Goal: Task Accomplishment & Management: Manage account settings

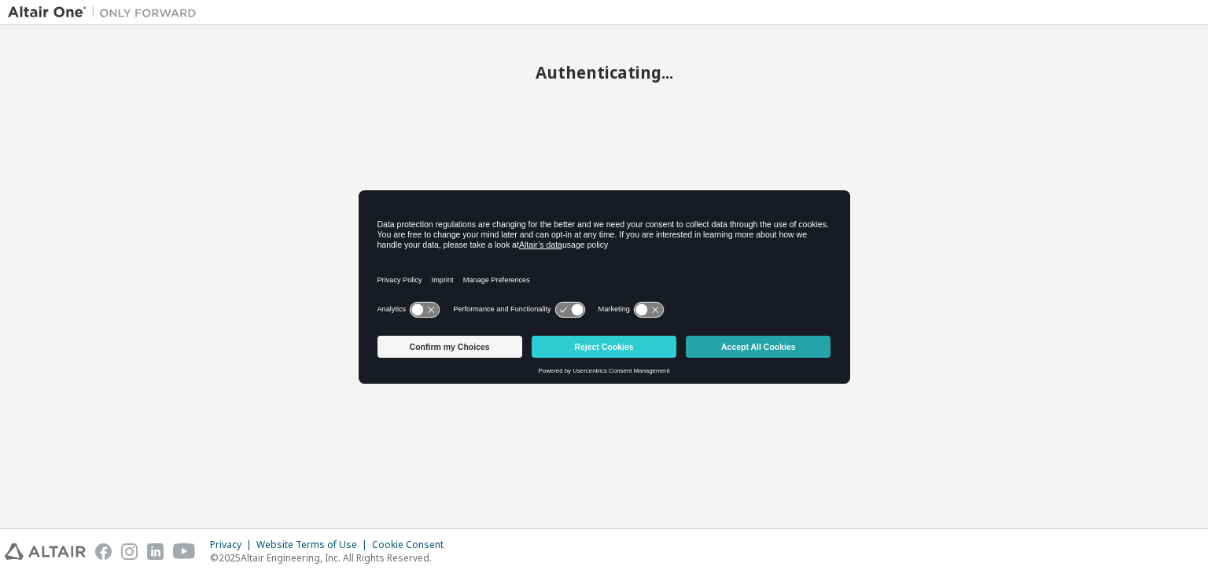
click at [752, 350] on button "Accept All Cookies" at bounding box center [758, 347] width 145 height 22
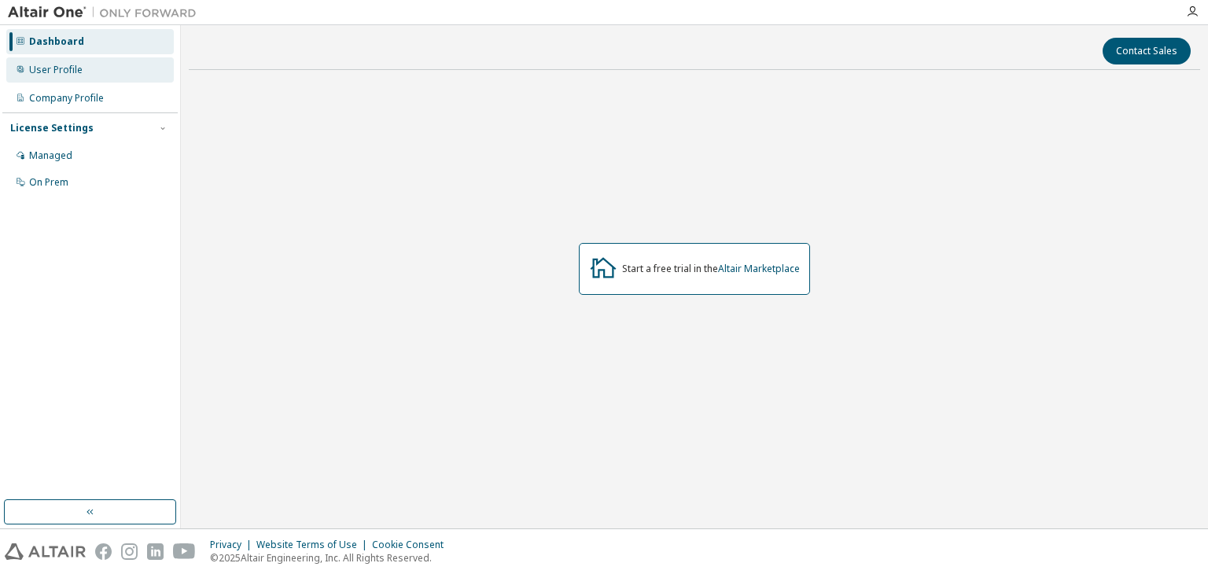
click at [107, 72] on div "User Profile" at bounding box center [90, 69] width 168 height 25
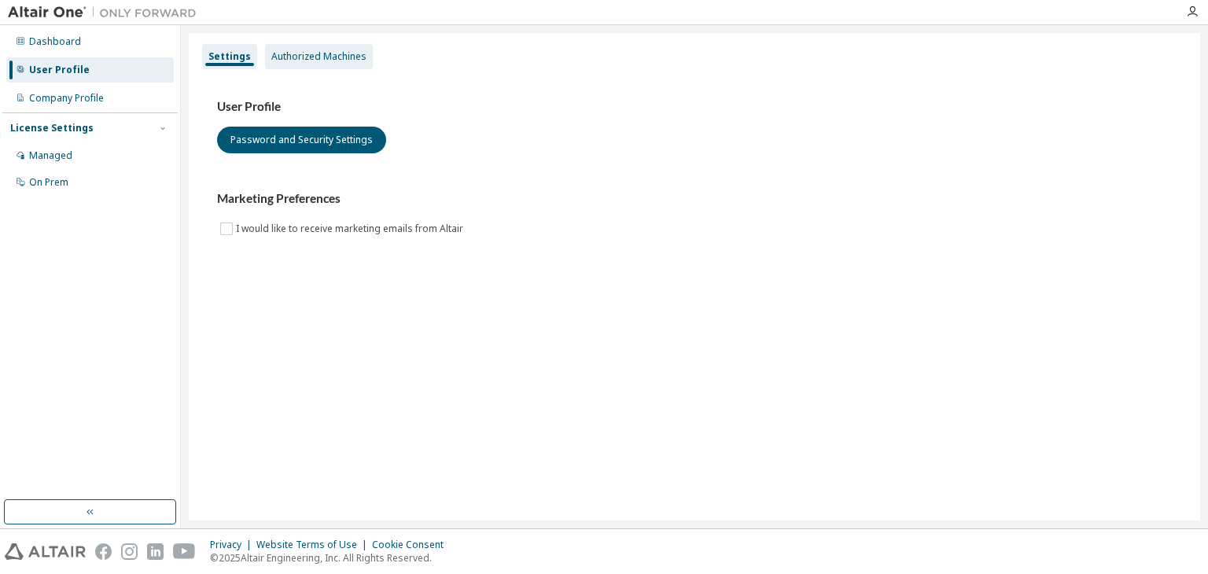
click at [288, 54] on div "Authorized Machines" at bounding box center [318, 56] width 95 height 13
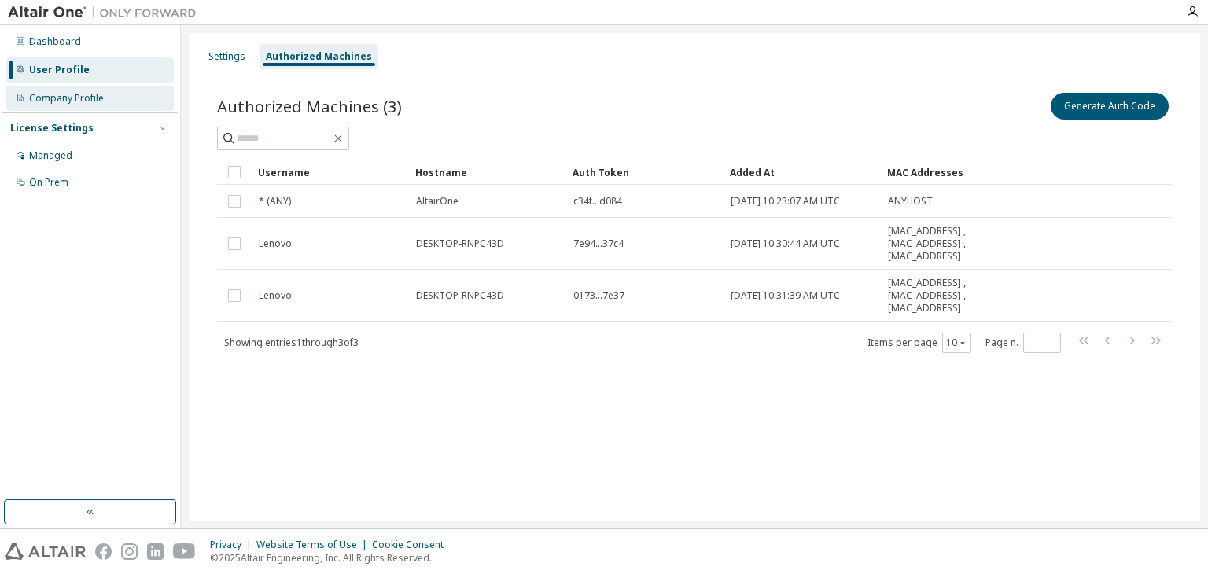
click at [110, 108] on div "Company Profile" at bounding box center [90, 98] width 168 height 25
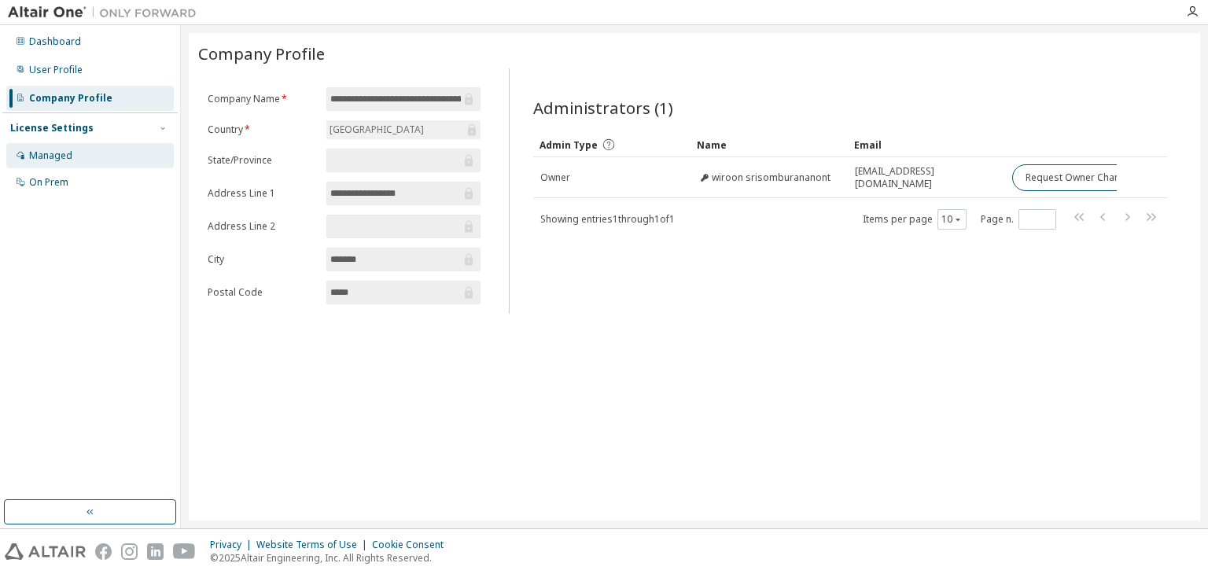
click at [126, 157] on div "Managed" at bounding box center [90, 155] width 168 height 25
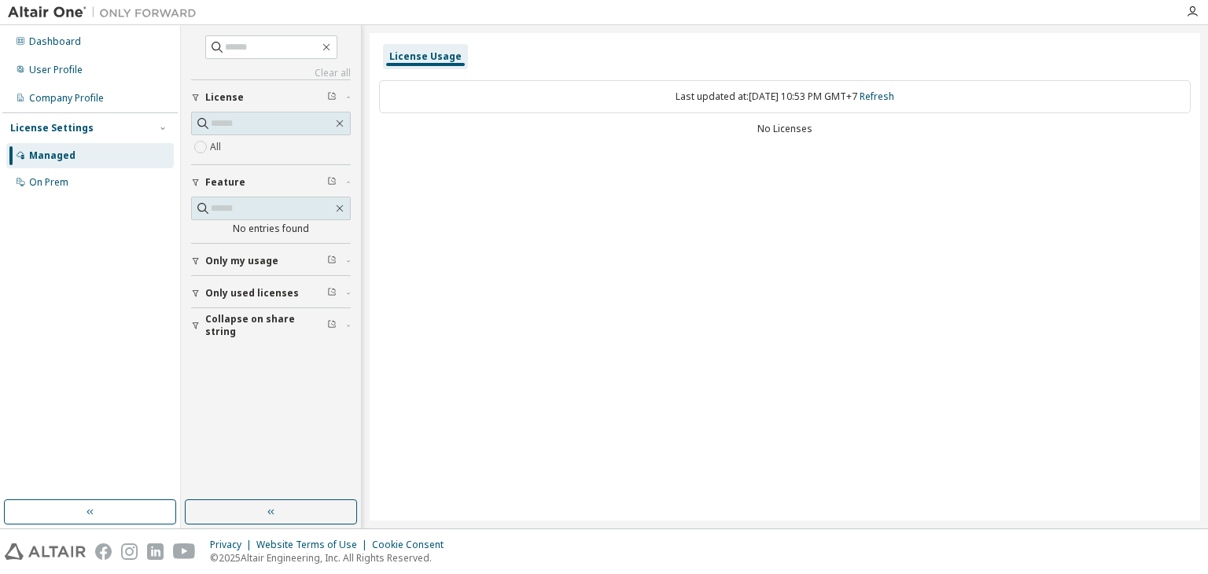
click at [242, 101] on div "License" at bounding box center [275, 97] width 141 height 13
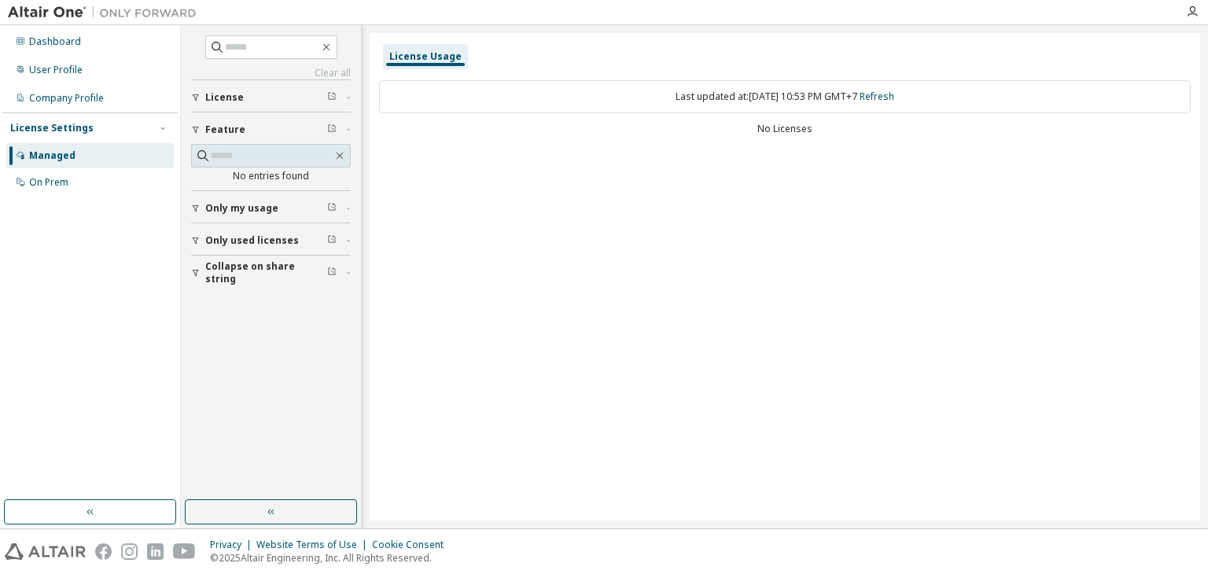
click at [242, 101] on div "License" at bounding box center [275, 97] width 141 height 13
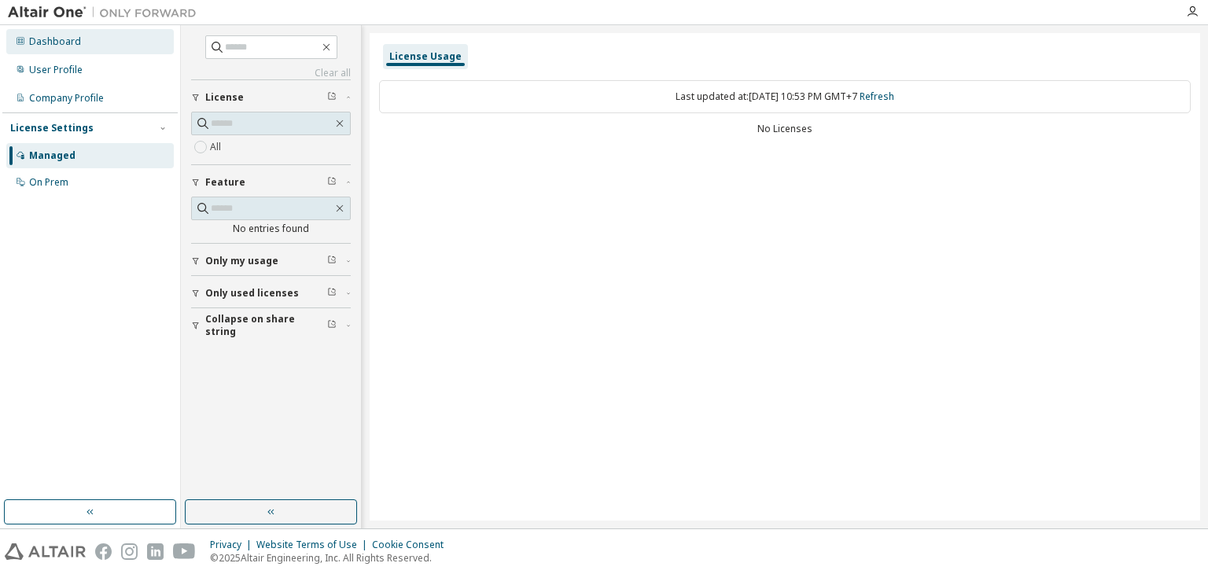
click at [61, 40] on div "Dashboard" at bounding box center [55, 41] width 52 height 13
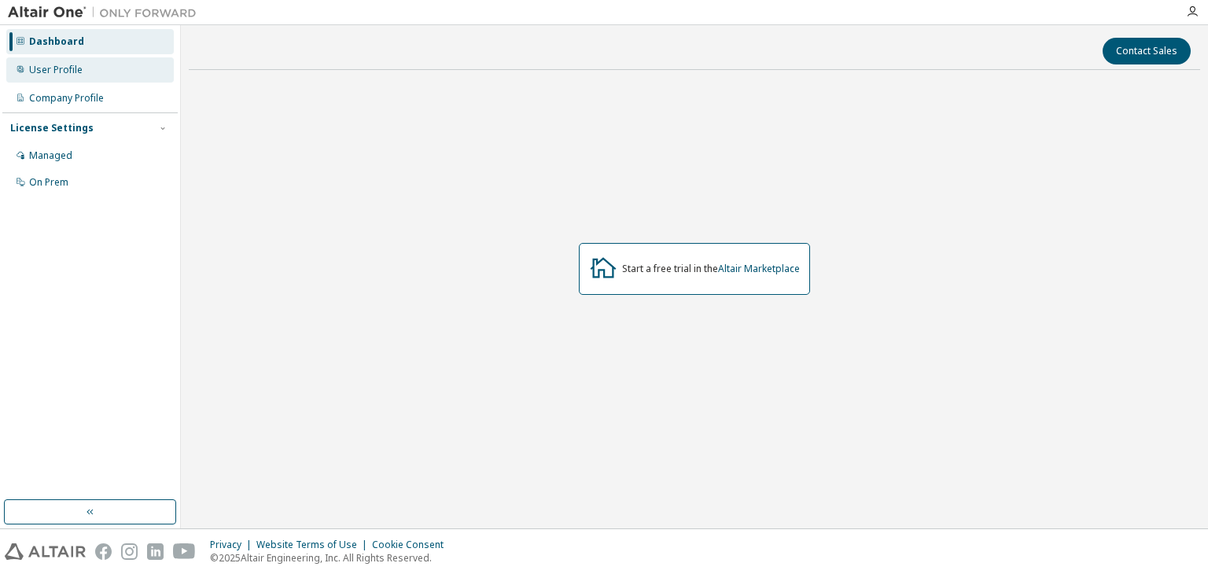
click at [112, 61] on div "User Profile" at bounding box center [90, 69] width 168 height 25
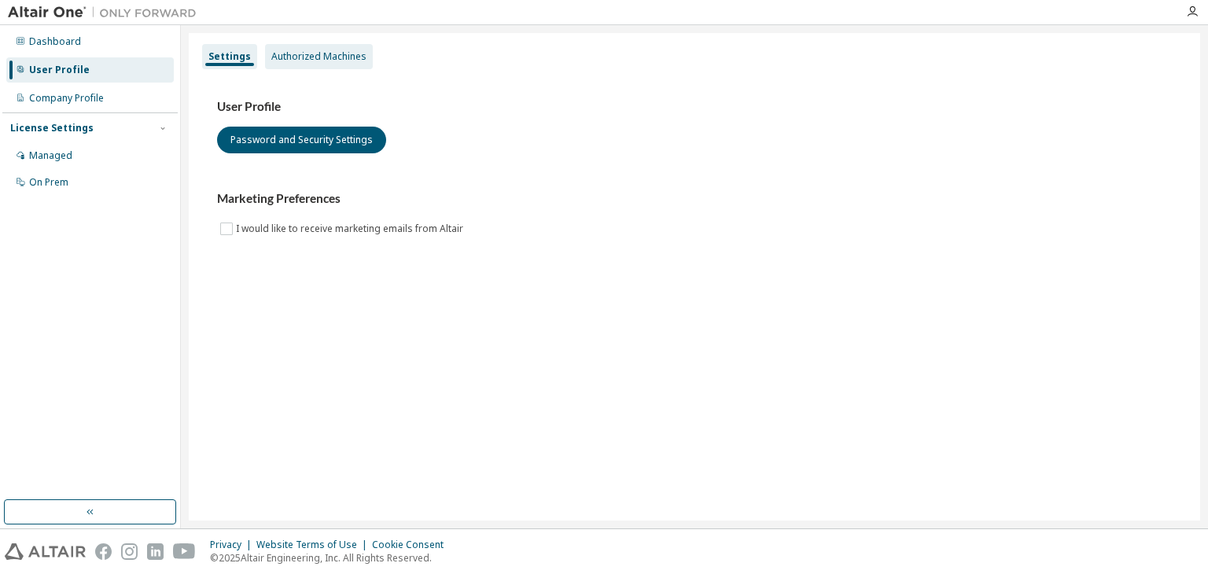
click at [302, 59] on div "Authorized Machines" at bounding box center [318, 56] width 95 height 13
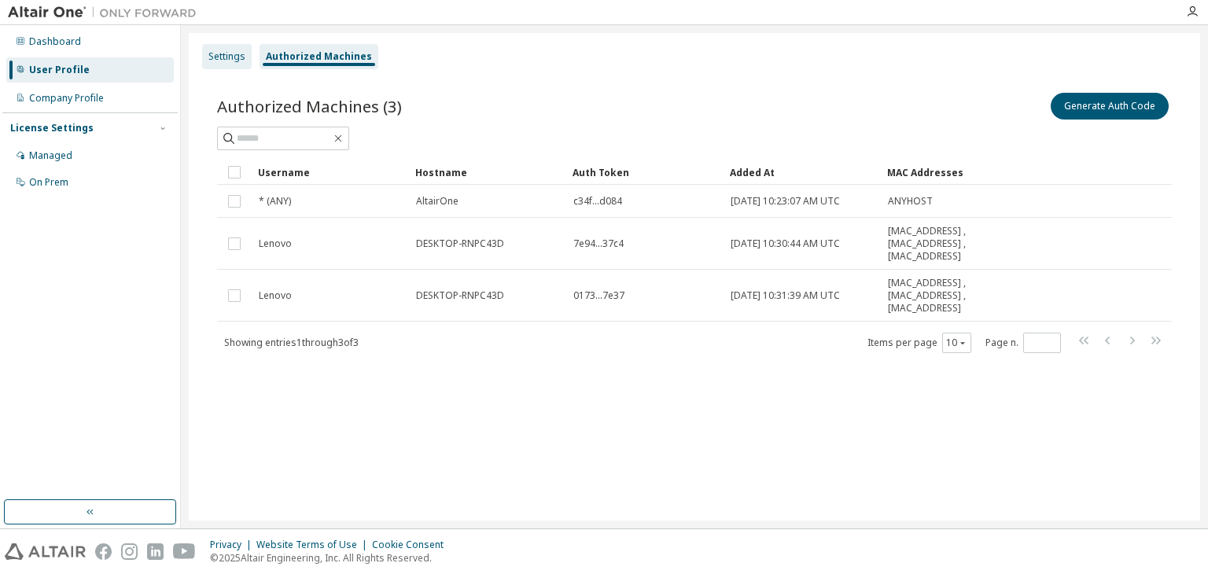
click at [219, 58] on div "Settings" at bounding box center [226, 56] width 37 height 13
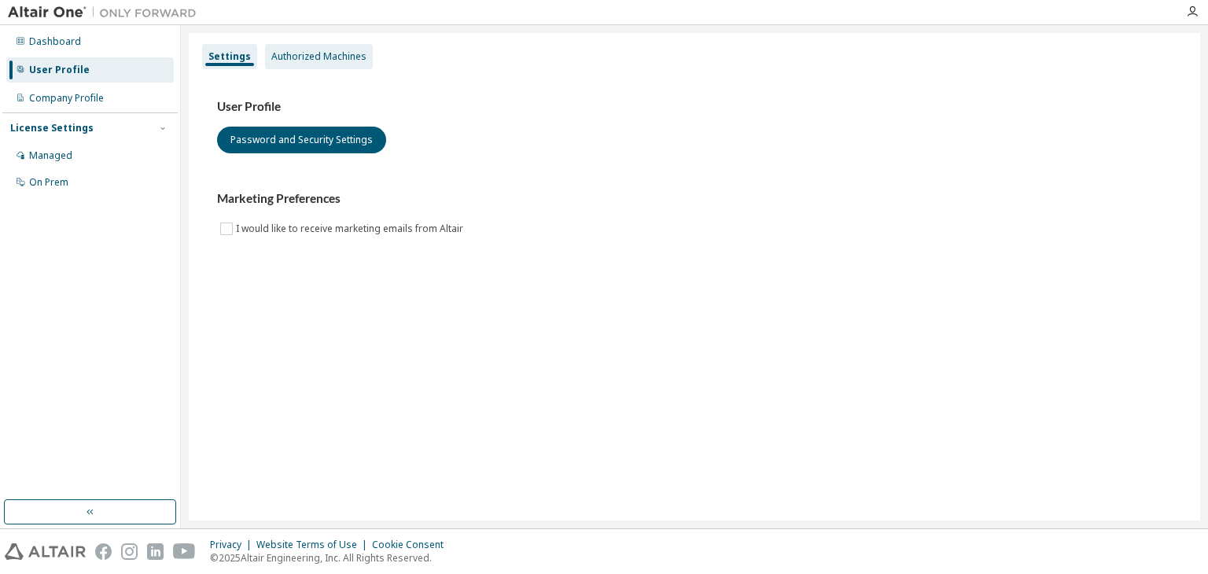
click at [289, 61] on div "Authorized Machines" at bounding box center [318, 56] width 95 height 13
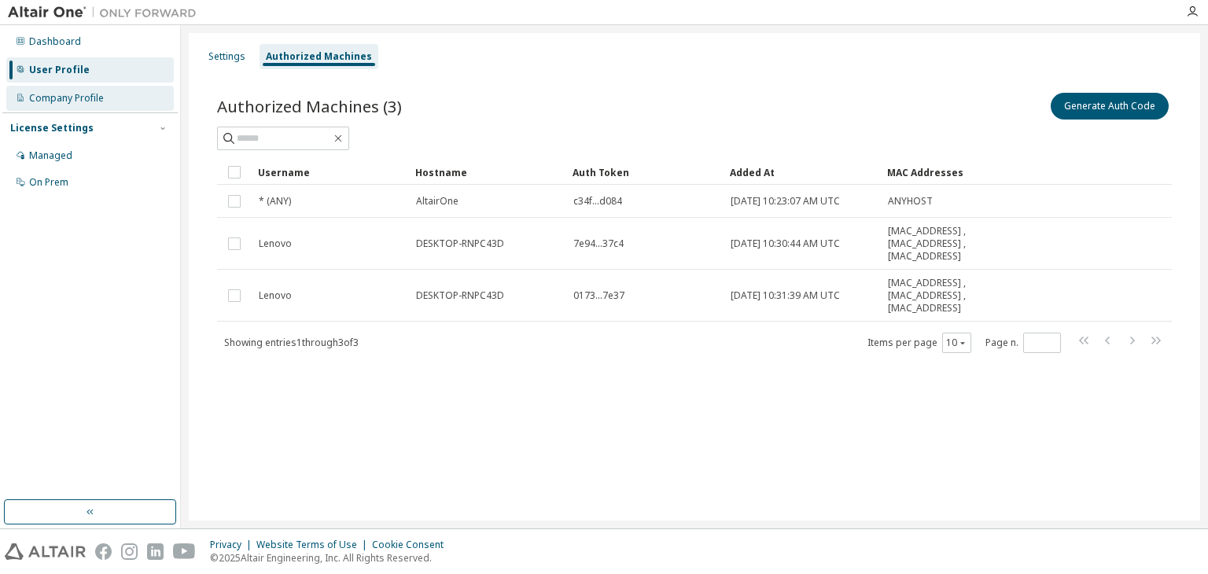
click at [132, 94] on div "Company Profile" at bounding box center [90, 98] width 168 height 25
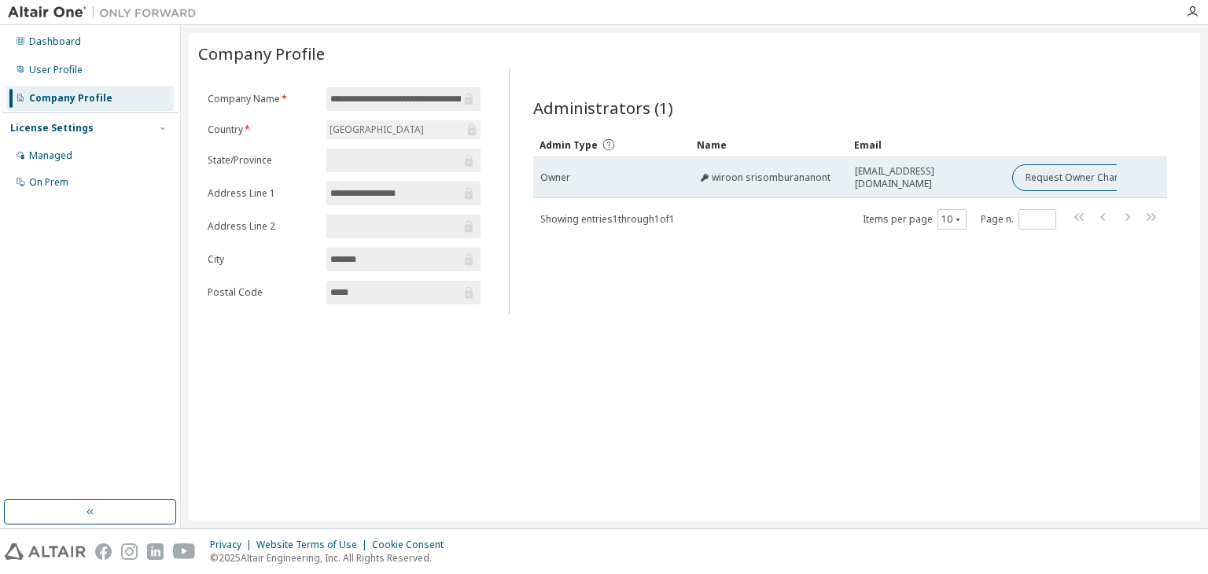
click at [969, 177] on span "[EMAIL_ADDRESS][DOMAIN_NAME]" at bounding box center [926, 177] width 143 height 25
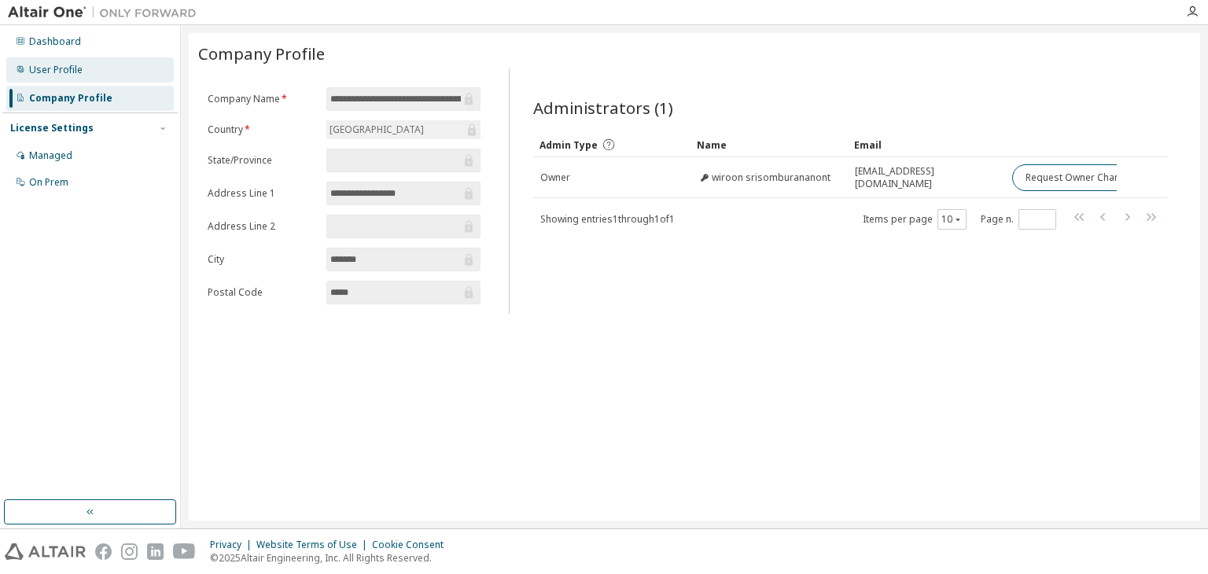
click at [70, 61] on div "User Profile" at bounding box center [90, 69] width 168 height 25
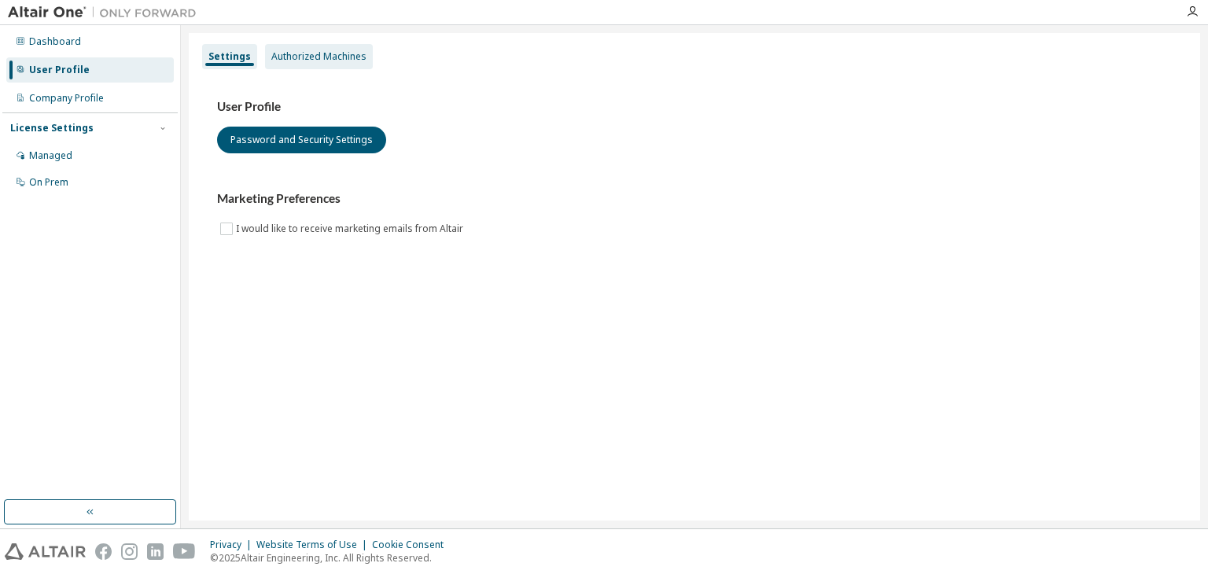
click at [287, 62] on div "Authorized Machines" at bounding box center [318, 56] width 95 height 13
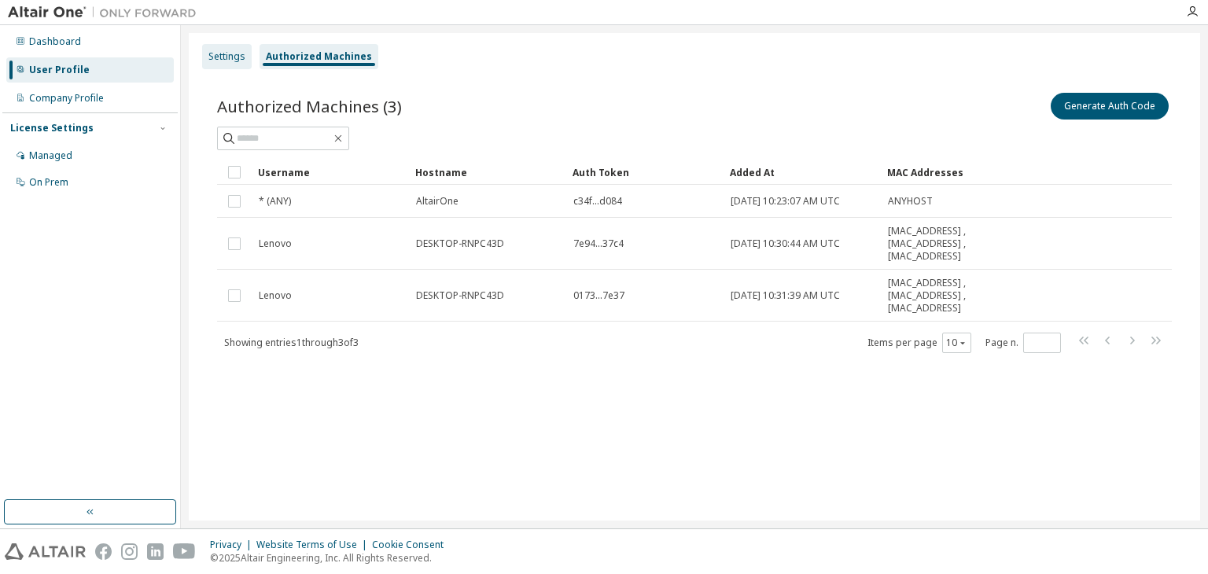
click at [223, 64] on div "Settings" at bounding box center [227, 56] width 50 height 25
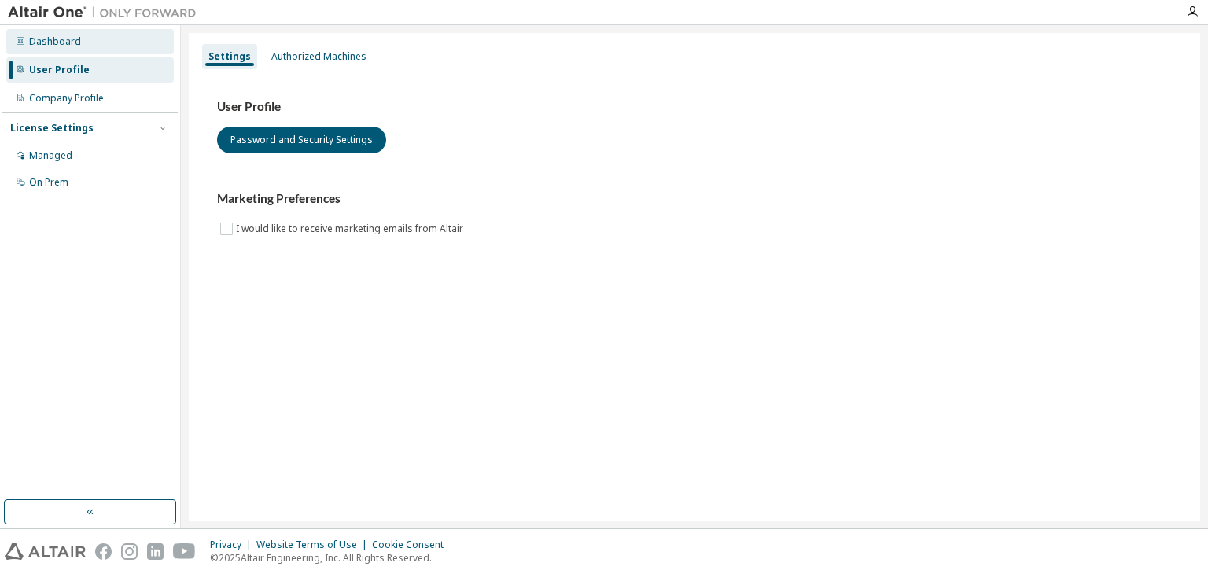
click at [115, 42] on div "Dashboard" at bounding box center [90, 41] width 168 height 25
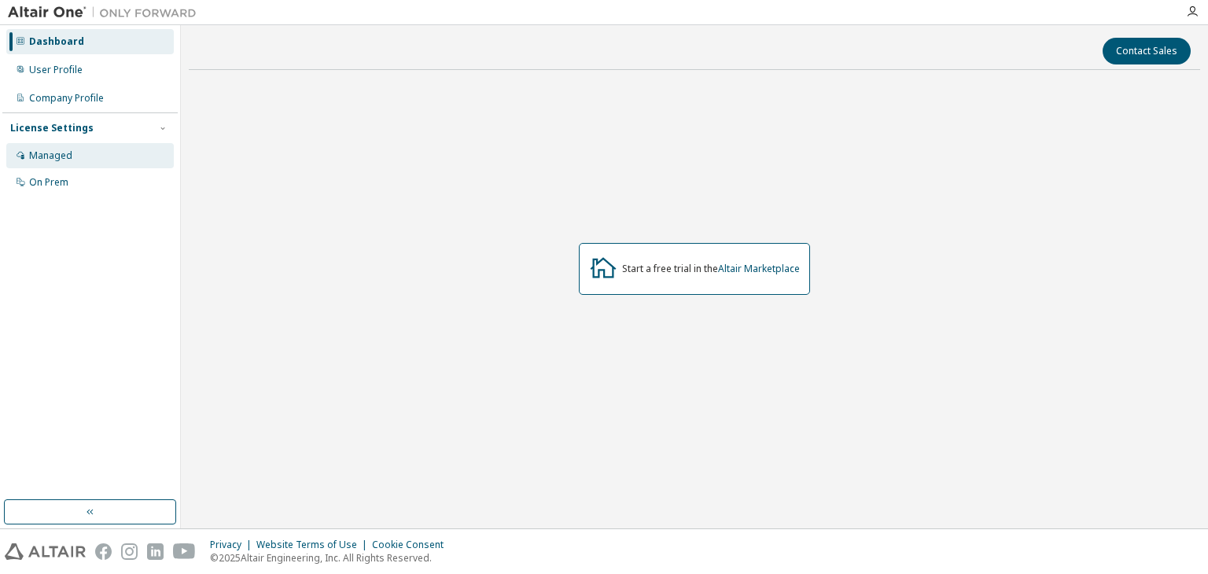
click at [116, 167] on div "Managed" at bounding box center [90, 155] width 168 height 25
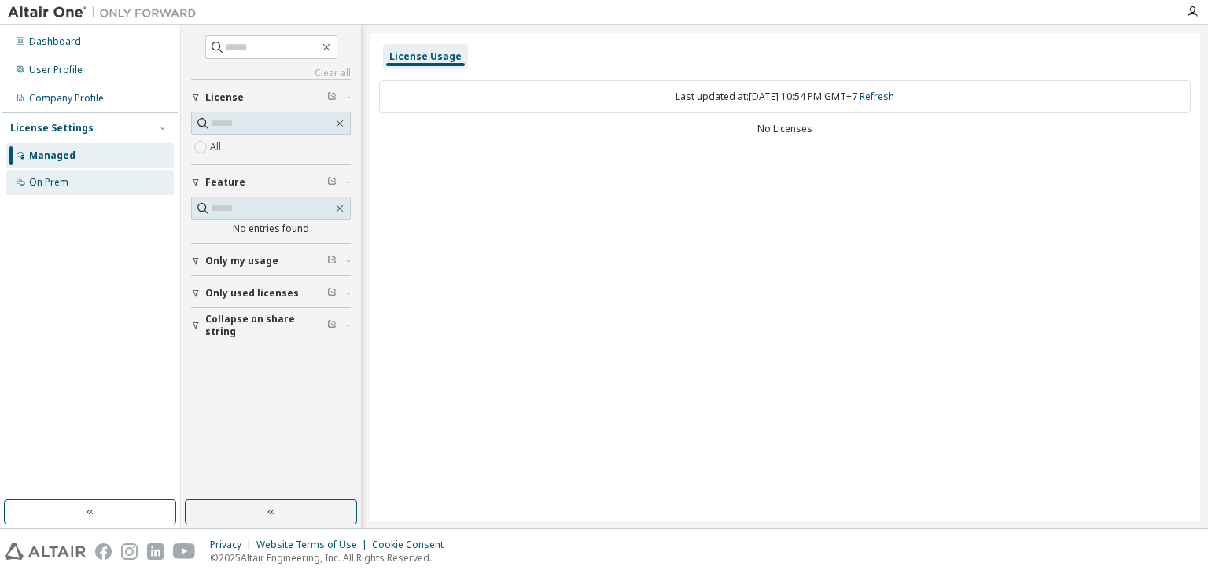
click at [125, 177] on div "On Prem" at bounding box center [90, 182] width 168 height 25
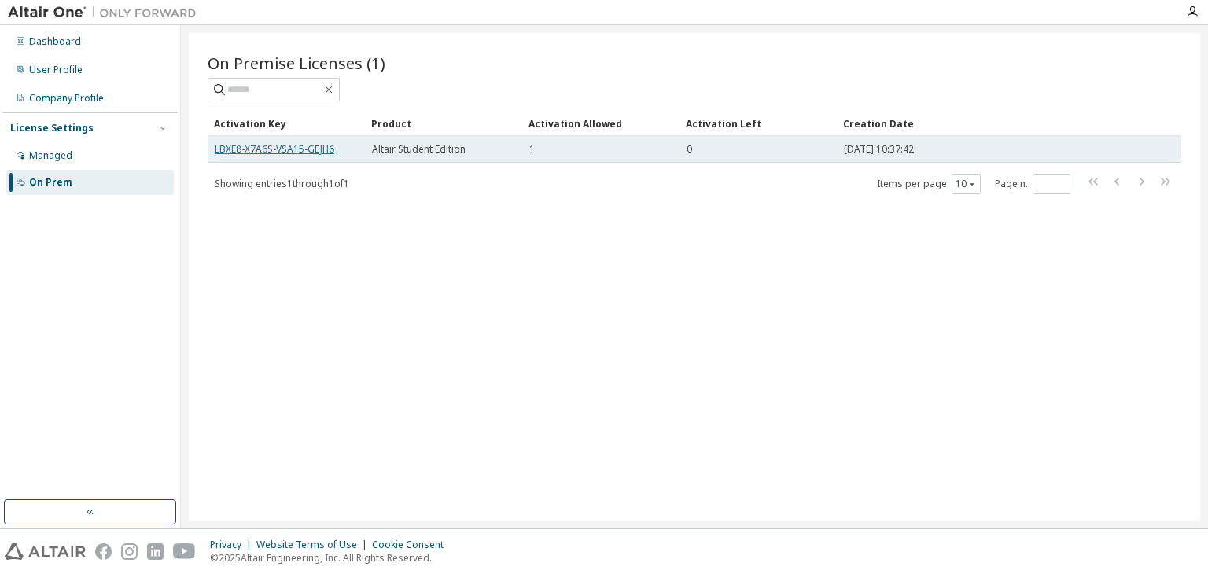
click at [310, 149] on link "LBXE8-X7A6S-VSA15-GEJH6" at bounding box center [275, 148] width 120 height 13
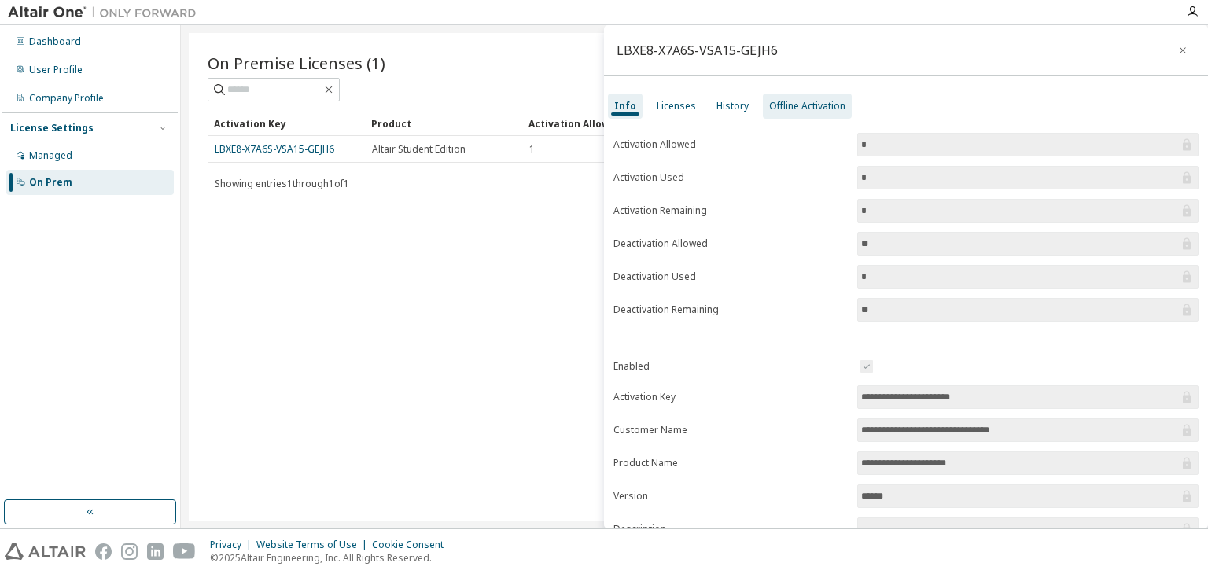
click at [785, 109] on div "Offline Activation" at bounding box center [807, 106] width 76 height 13
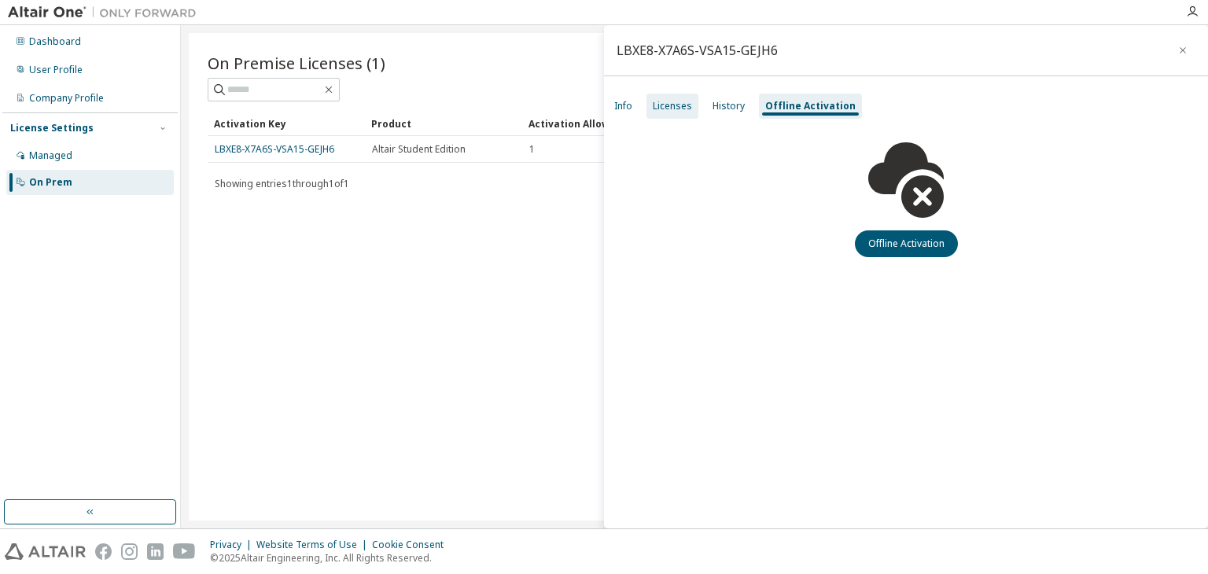
click at [662, 114] on div "Licenses" at bounding box center [673, 106] width 52 height 25
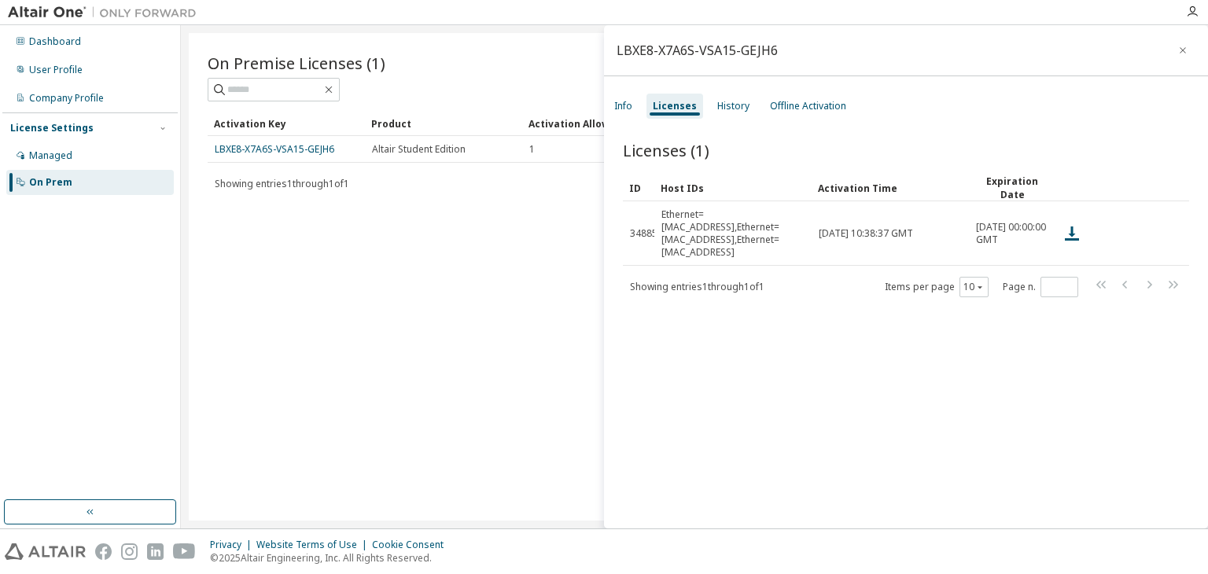
click at [819, 369] on div "Licenses (1) Clear Load Save Save As Field Operator Value Select filter Select …" at bounding box center [906, 336] width 604 height 433
click at [845, 451] on div "Licenses (1) Clear Load Save Save As Field Operator Value Select filter Select …" at bounding box center [906, 336] width 604 height 433
click at [278, 335] on div "On Premise Licenses (1) Clear Load Save Save As Field Operator Value Select fil…" at bounding box center [695, 277] width 1012 height 488
click at [1171, 47] on button "button" at bounding box center [1183, 50] width 25 height 25
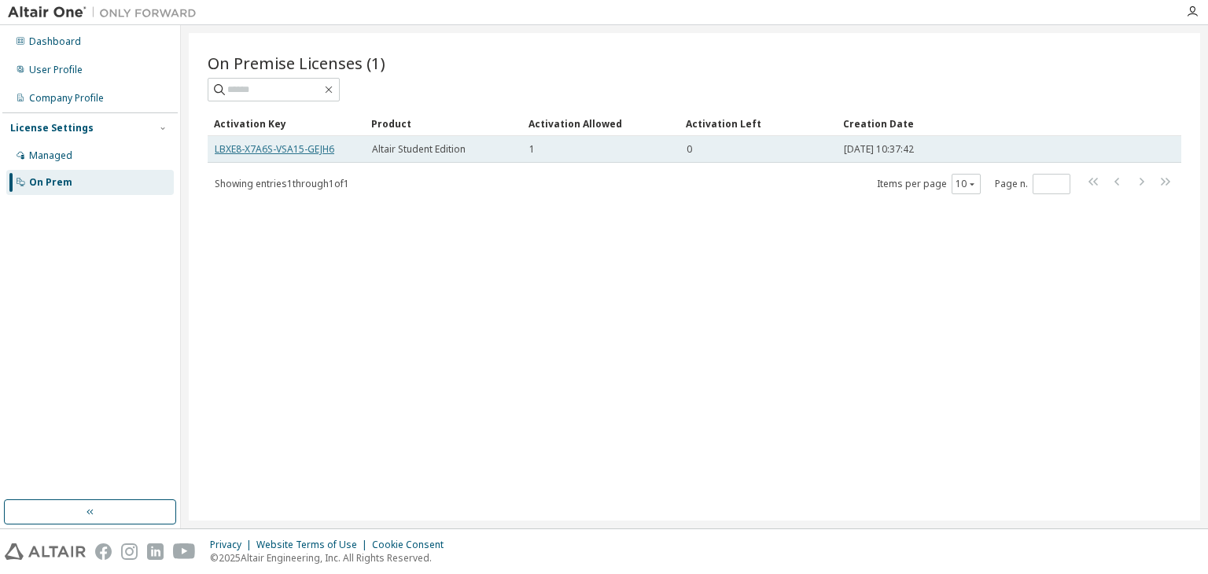
click at [317, 149] on link "LBXE8-X7A6S-VSA15-GEJH6" at bounding box center [275, 148] width 120 height 13
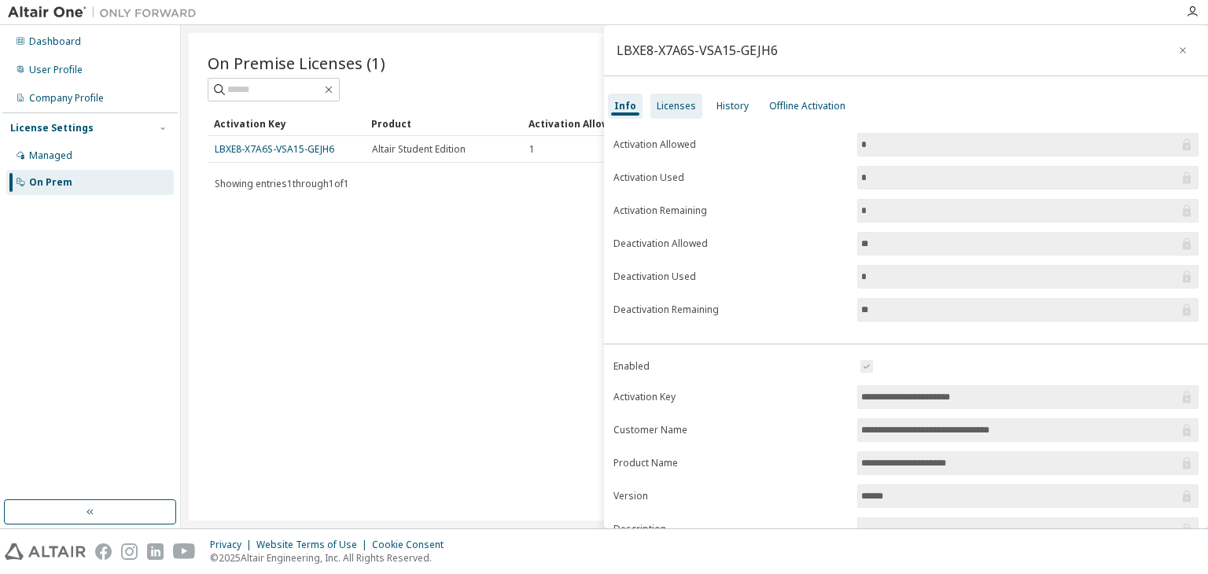
click at [688, 100] on div "Licenses" at bounding box center [676, 106] width 39 height 13
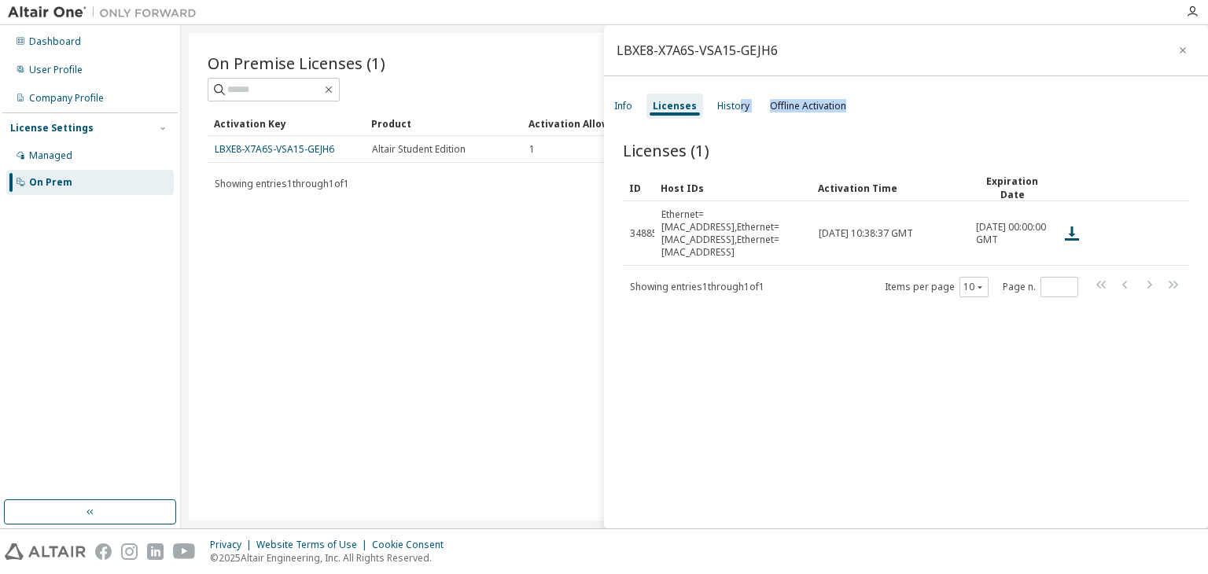
drag, startPoint x: 736, startPoint y: 109, endPoint x: 706, endPoint y: 384, distance: 276.2
click at [706, 384] on div "LBXE8-X7A6S-VSA15-GEJH6 Info Licenses History Offline Activation Licenses (1) C…" at bounding box center [906, 276] width 604 height 503
click at [706, 384] on div "Licenses (1) Clear Load Save Save As Field Operator Value Select filter Select …" at bounding box center [906, 336] width 604 height 433
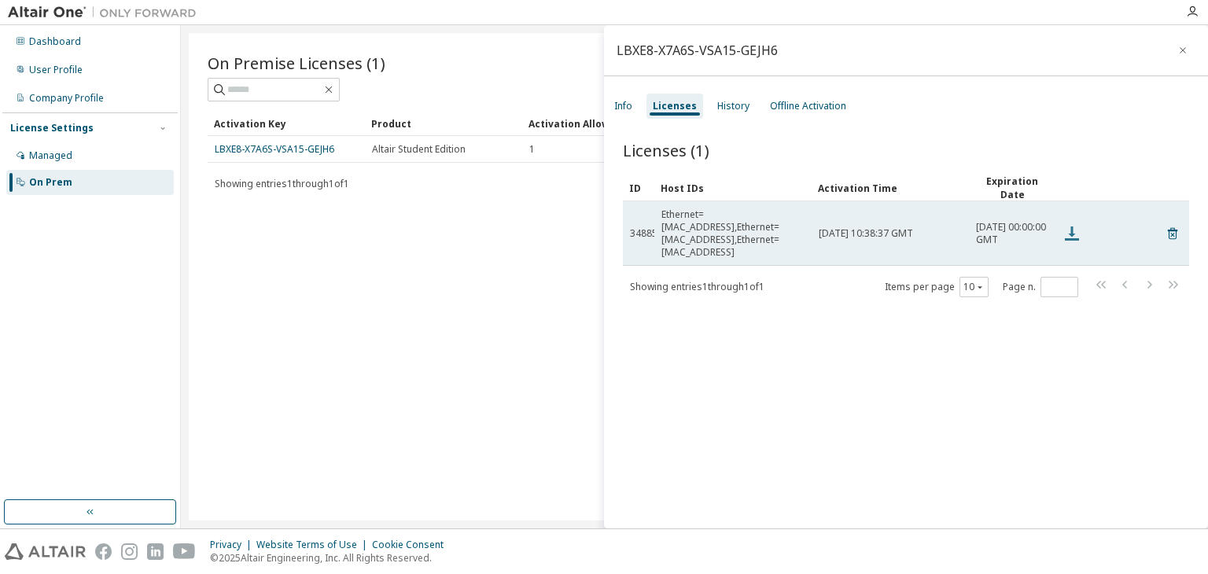
click at [1073, 227] on icon at bounding box center [1072, 234] width 14 height 14
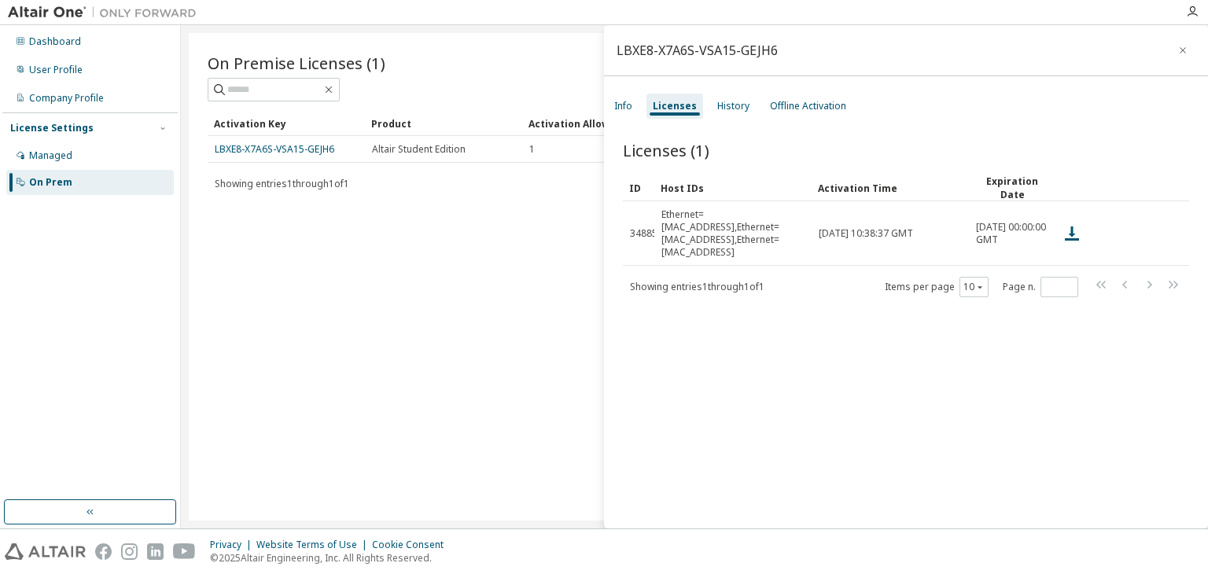
click at [950, 397] on div "Licenses (1) Clear Load Save Save As Field Operator Value Select filter Select …" at bounding box center [906, 336] width 604 height 433
click at [749, 485] on div "Licenses (1) Clear Load Save Save As Field Operator Value Select filter Select …" at bounding box center [906, 336] width 604 height 433
click at [736, 114] on div "History" at bounding box center [733, 106] width 45 height 25
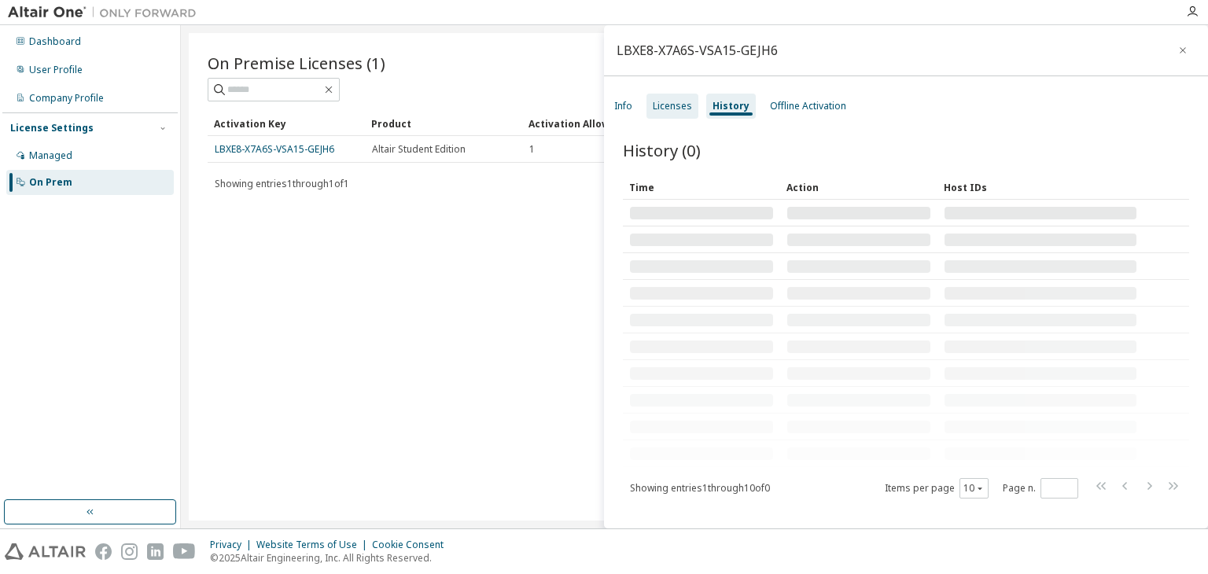
click at [665, 105] on div "Licenses" at bounding box center [672, 106] width 39 height 13
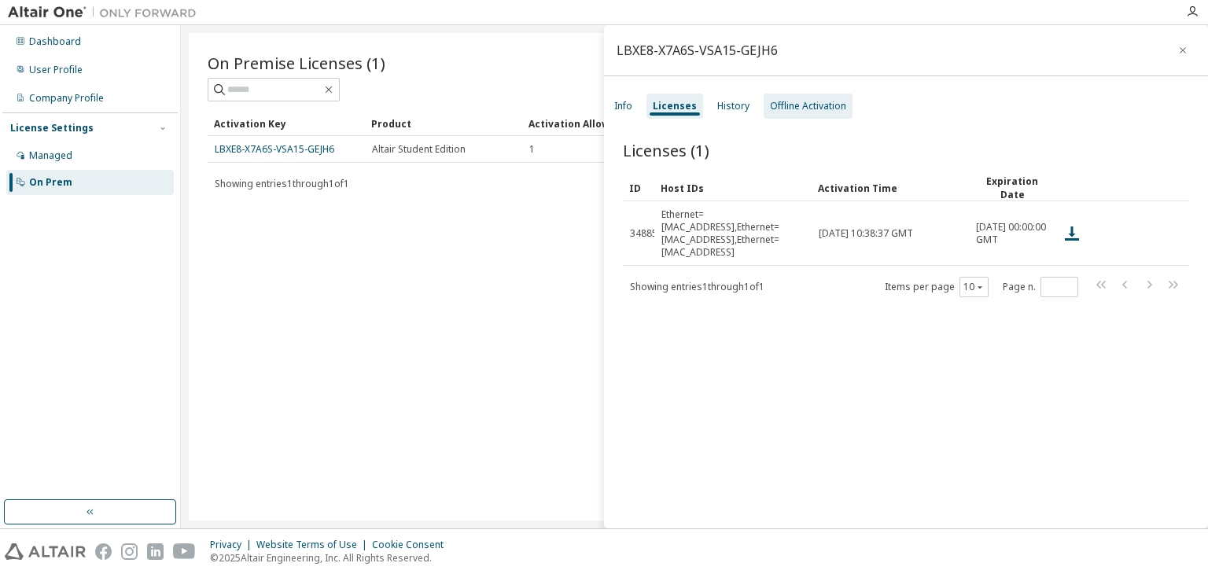
click at [770, 101] on div "Offline Activation" at bounding box center [808, 106] width 76 height 13
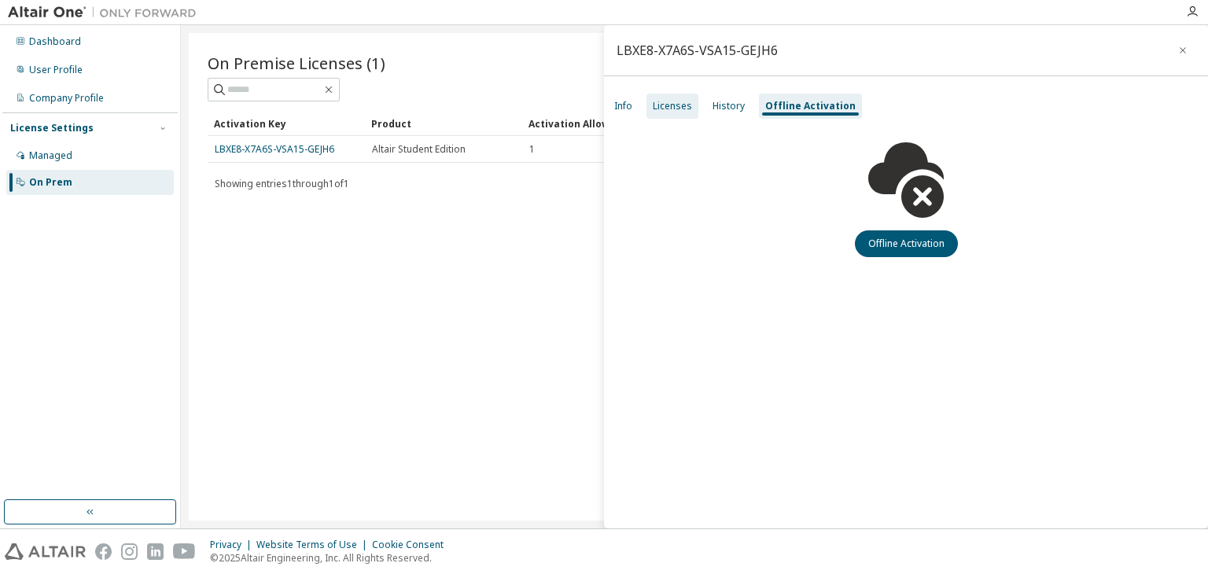
click at [673, 110] on div "Licenses" at bounding box center [672, 106] width 39 height 13
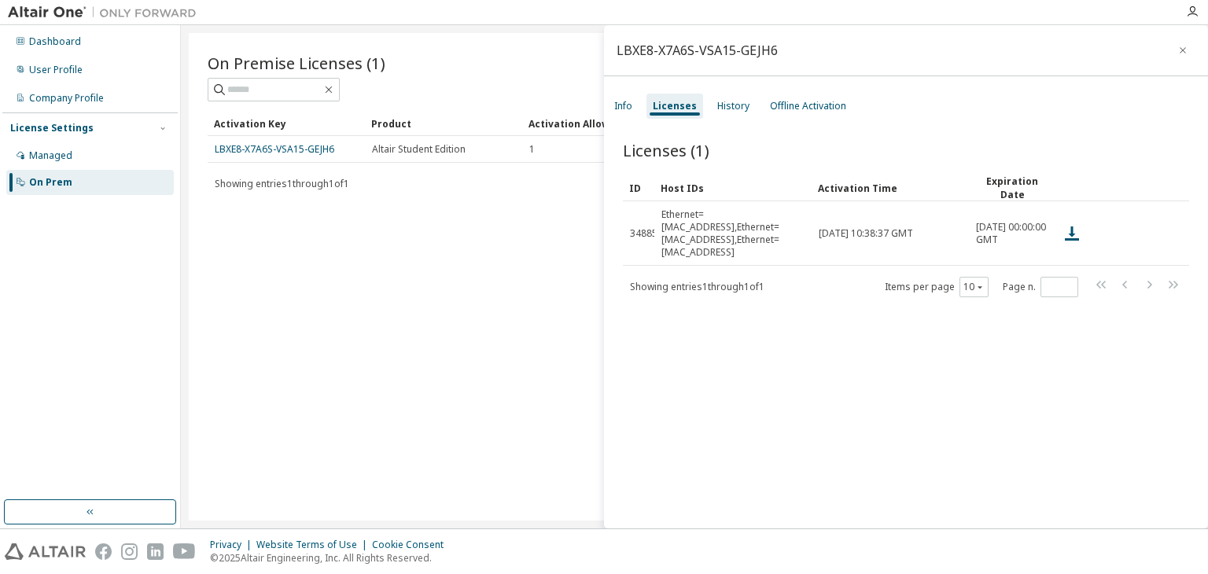
click at [866, 385] on div "Licenses (1) Clear Load Save Save As Field Operator Value Select filter Select …" at bounding box center [906, 336] width 604 height 433
click at [666, 158] on span "Licenses (1)" at bounding box center [666, 150] width 87 height 22
click at [617, 115] on div "Info" at bounding box center [623, 106] width 31 height 25
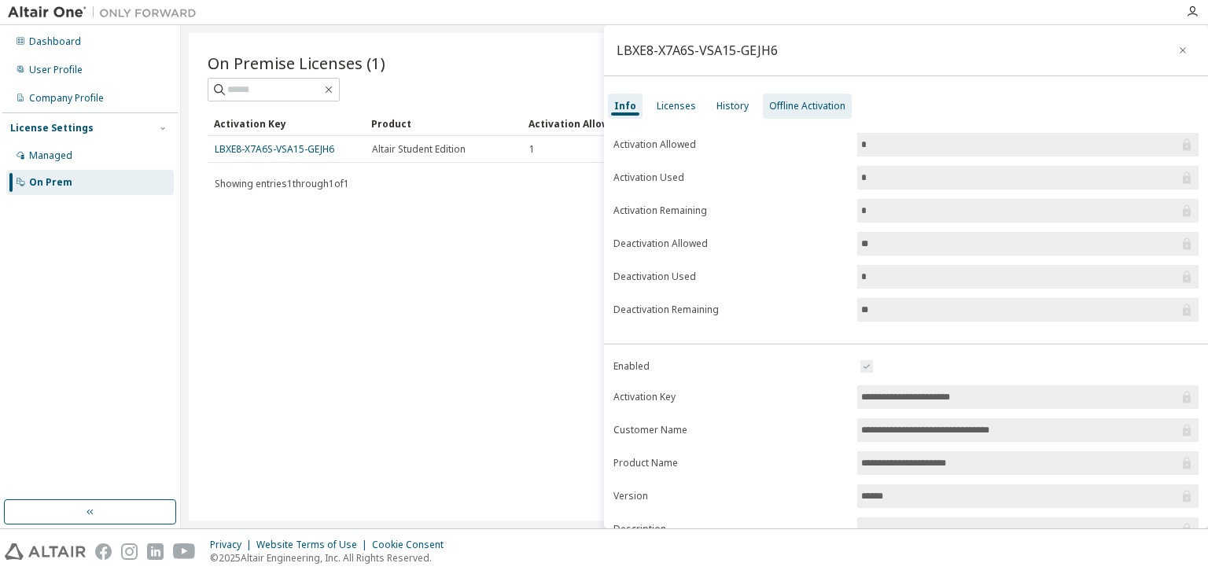
click at [779, 116] on div "Offline Activation" at bounding box center [807, 106] width 89 height 25
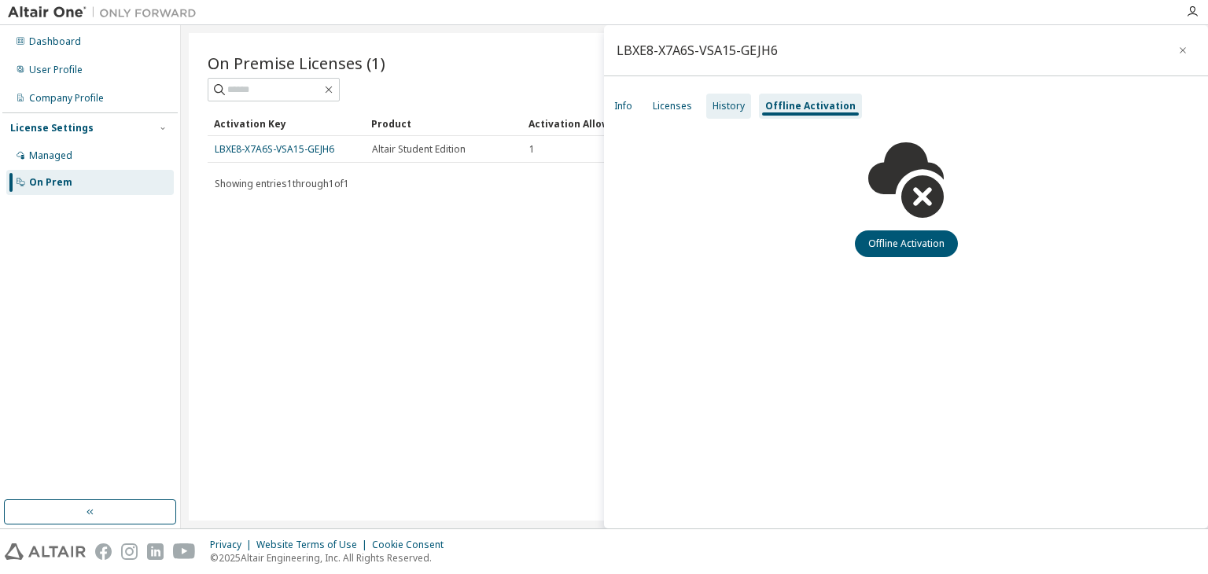
click at [717, 107] on div "History" at bounding box center [729, 106] width 32 height 13
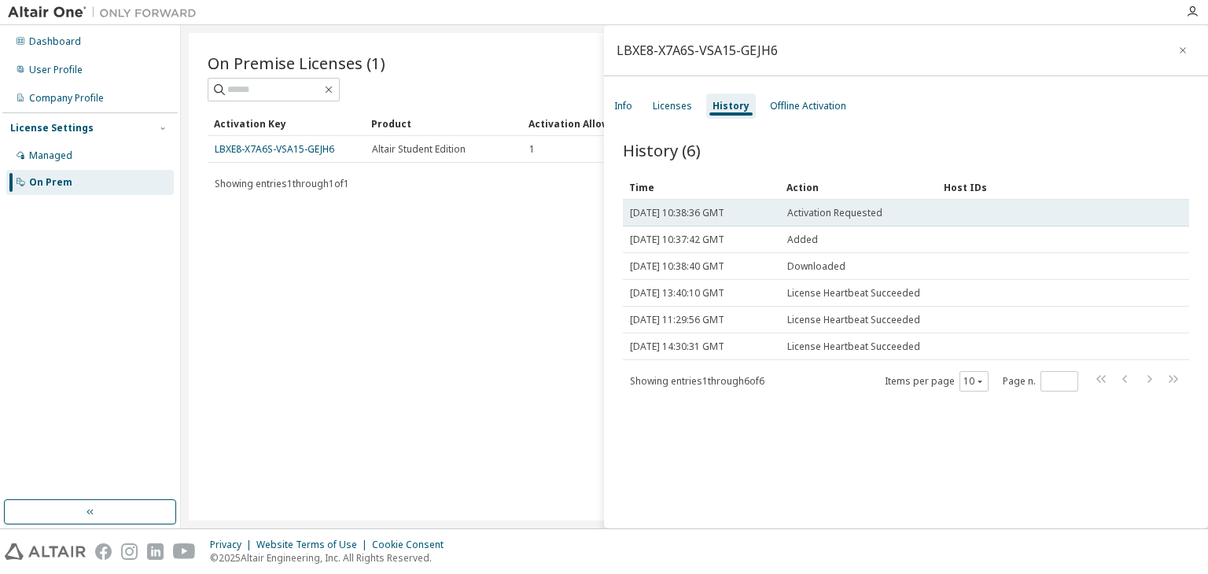
drag, startPoint x: 765, startPoint y: 216, endPoint x: 753, endPoint y: 215, distance: 12.6
click at [754, 215] on td "[DATE] 10:38:36 GMT" at bounding box center [701, 213] width 157 height 27
click at [824, 216] on span "Activation Requested" at bounding box center [834, 213] width 95 height 13
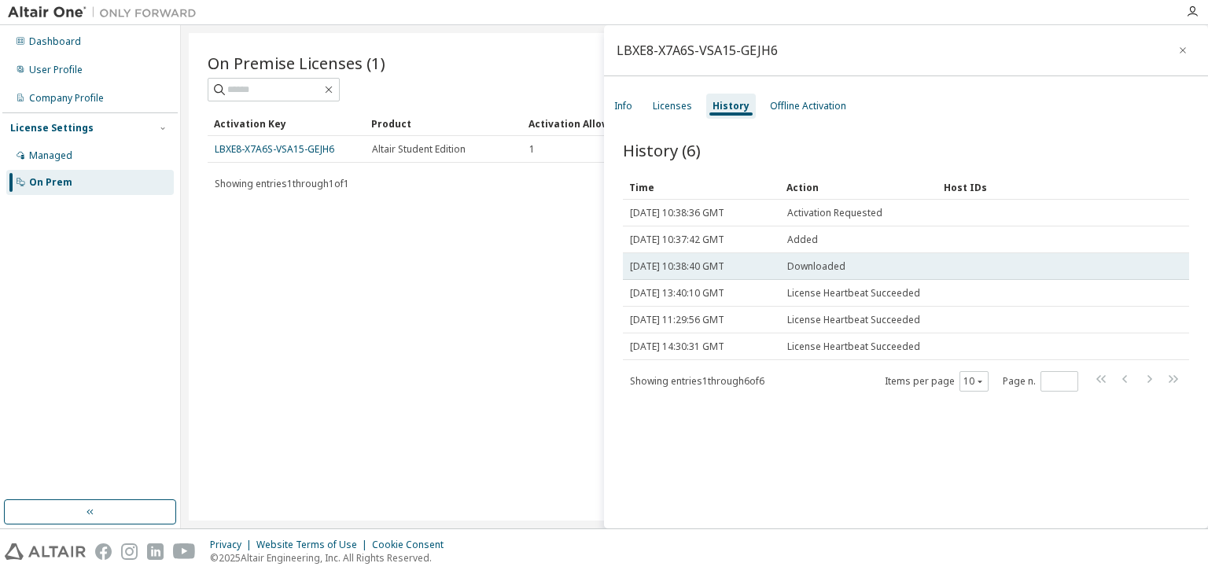
click at [842, 277] on td "Downloaded" at bounding box center [858, 266] width 157 height 27
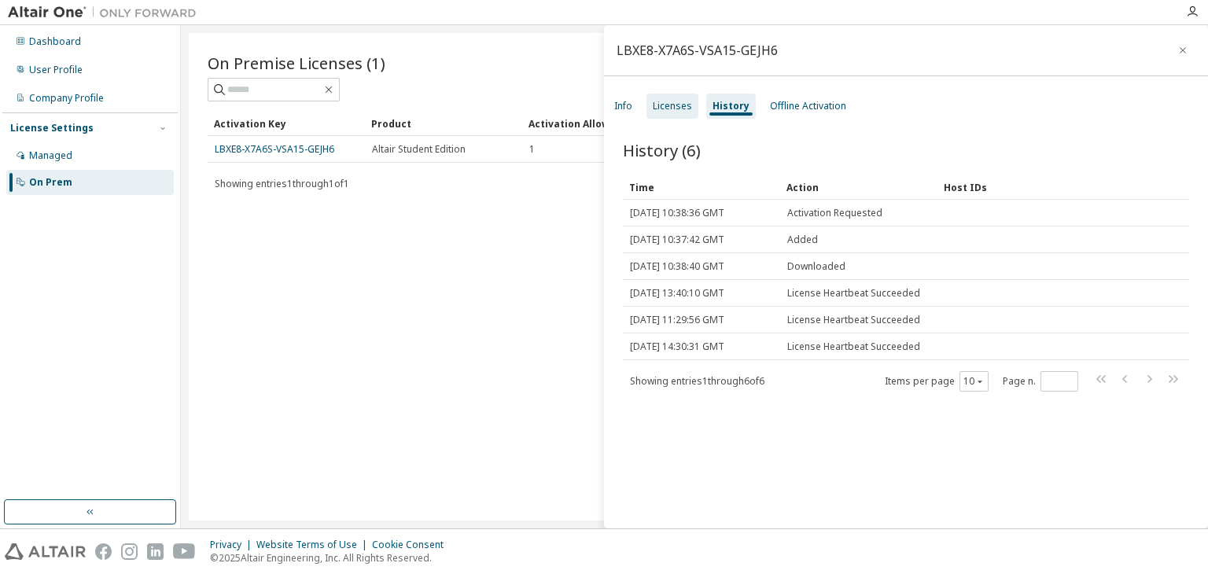
click at [684, 105] on div "Licenses" at bounding box center [672, 106] width 39 height 13
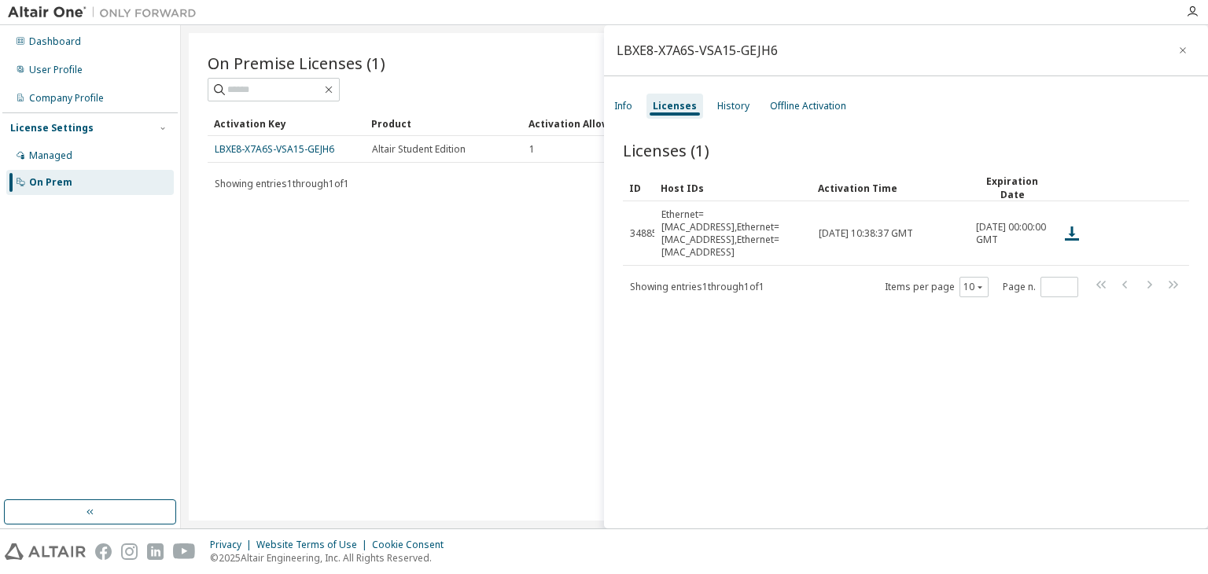
drag, startPoint x: 1161, startPoint y: 228, endPoint x: 796, endPoint y: 312, distance: 374.6
click at [796, 312] on div "Licenses (1) Clear Load Save Save As Field Operator Value Select filter Select …" at bounding box center [906, 336] width 604 height 433
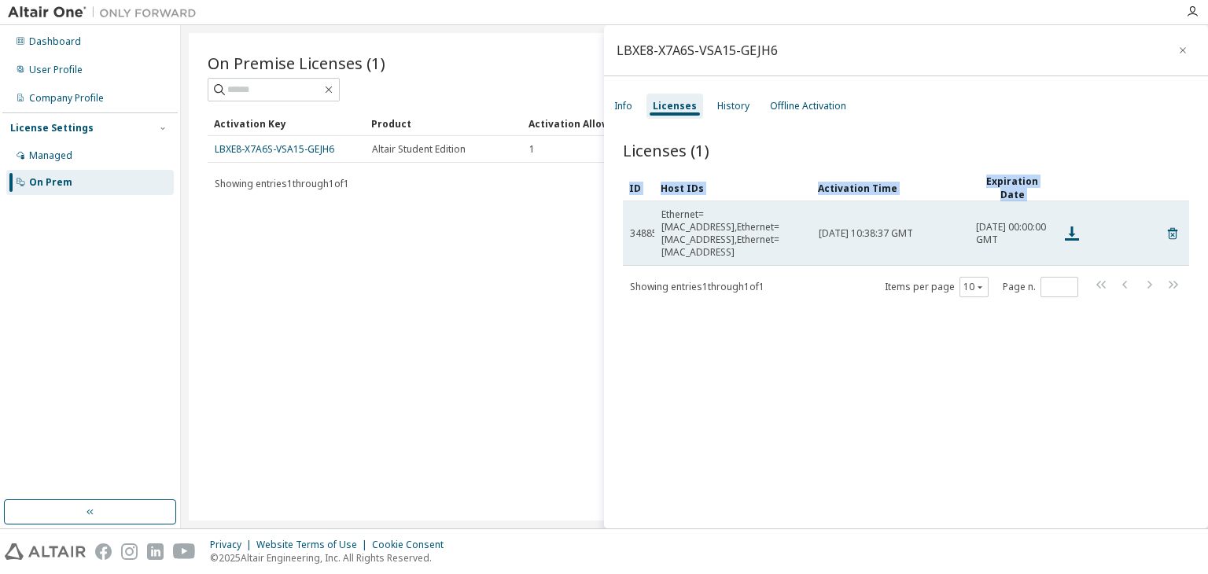
drag, startPoint x: 629, startPoint y: 228, endPoint x: 1097, endPoint y: 230, distance: 468.8
click at [1097, 230] on tr "34885 Ethernet=[MAC_ADDRESS],Ethernet=[MAC_ADDRESS],Ethernet=[MAC_ADDRESS] [DAT…" at bounding box center [906, 233] width 566 height 65
click at [956, 237] on td "[DATE] 10:38:37 GMT" at bounding box center [890, 233] width 157 height 65
drag, startPoint x: 960, startPoint y: 230, endPoint x: 623, endPoint y: 245, distance: 337.8
click at [623, 245] on tr "34885 Ethernet=[MAC_ADDRESS],Ethernet=[MAC_ADDRESS],Ethernet=[MAC_ADDRESS] [DAT…" at bounding box center [906, 233] width 566 height 65
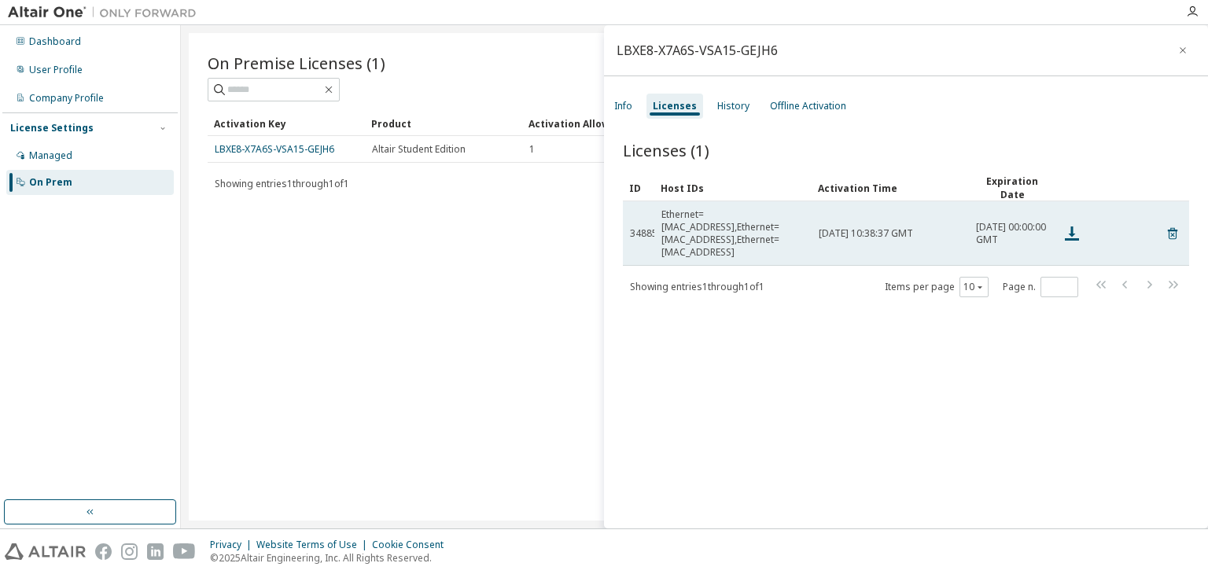
click at [625, 242] on td "34885" at bounding box center [638, 233] width 31 height 65
drag, startPoint x: 628, startPoint y: 223, endPoint x: 812, endPoint y: 225, distance: 184.1
click at [812, 225] on tr "34885 Ethernet=[MAC_ADDRESS],Ethernet=[MAC_ADDRESS],Ethernet=[MAC_ADDRESS] [DAT…" at bounding box center [906, 233] width 566 height 65
click at [812, 225] on td "[DATE] 10:38:37 GMT" at bounding box center [890, 233] width 157 height 65
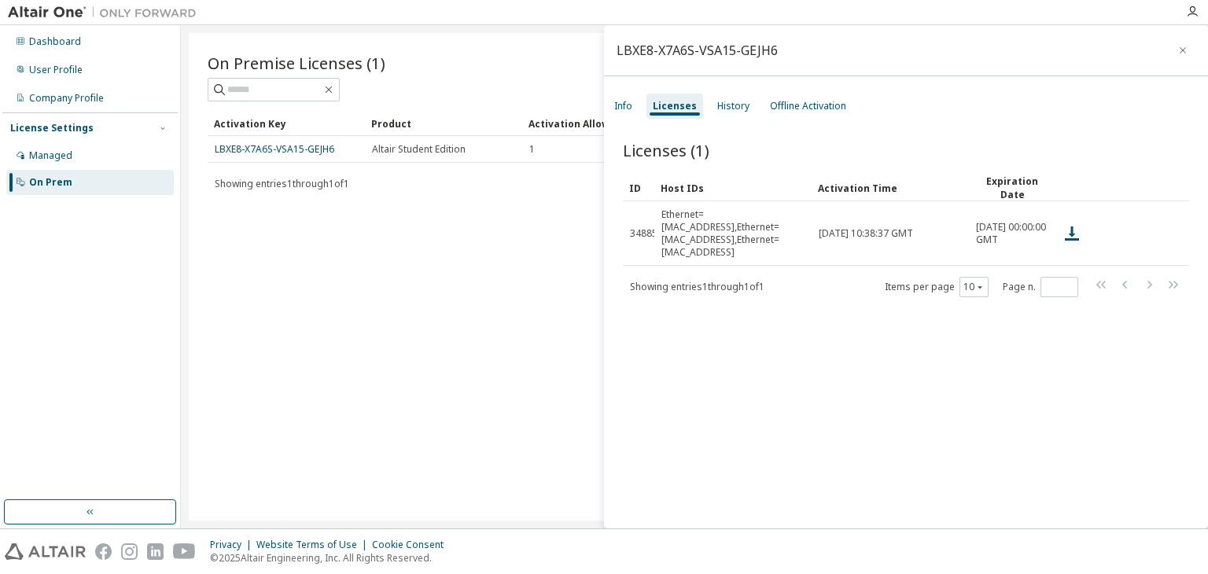
click at [707, 44] on div "LBXE8-X7A6S-VSA15-GEJH6" at bounding box center [697, 50] width 161 height 13
drag, startPoint x: 790, startPoint y: 46, endPoint x: 623, endPoint y: 52, distance: 166.9
click at [623, 52] on div "LBXE8-X7A6S-VSA15-GEJH6" at bounding box center [906, 50] width 604 height 51
click at [623, 52] on div "LBXE8-X7A6S-VSA15-GEJH6" at bounding box center [697, 50] width 161 height 13
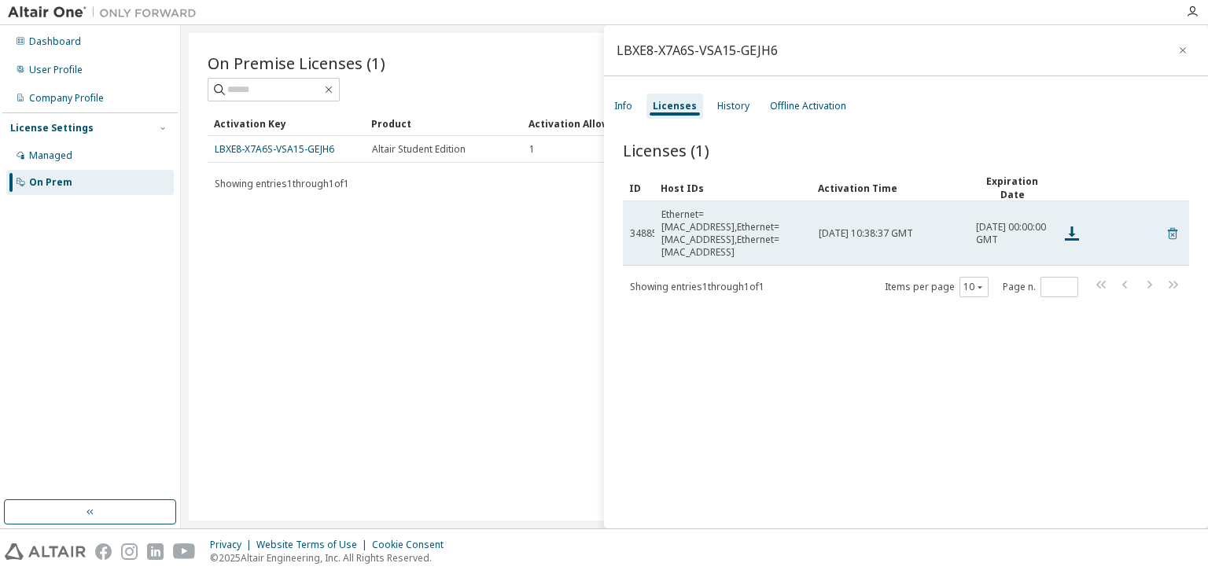
click at [1167, 224] on icon at bounding box center [1173, 233] width 14 height 19
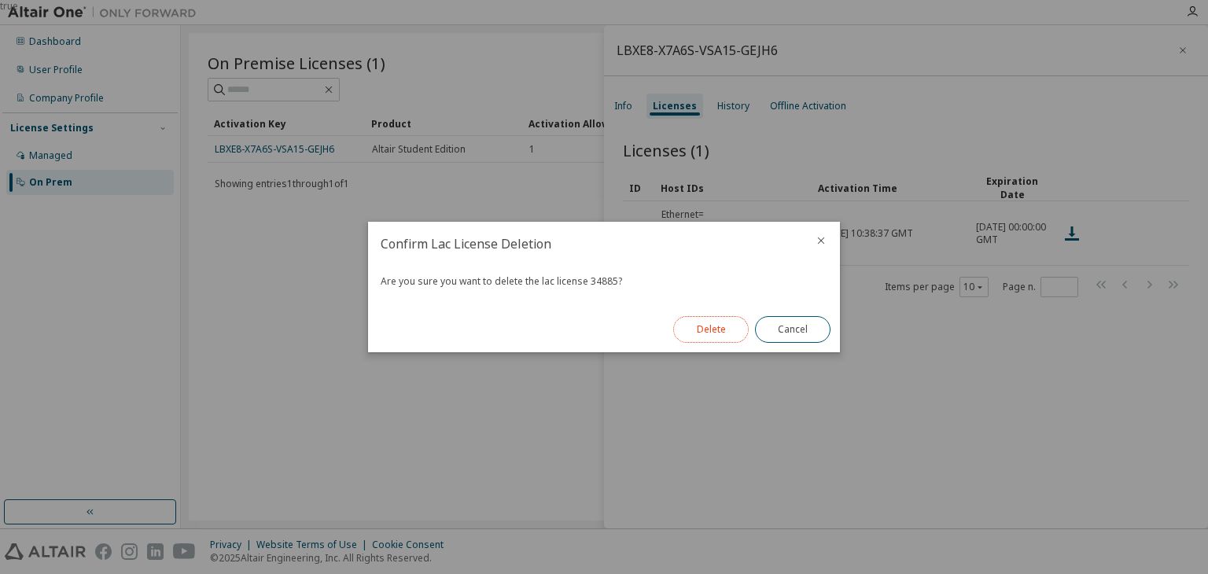
click at [688, 323] on button "Delete" at bounding box center [711, 329] width 76 height 27
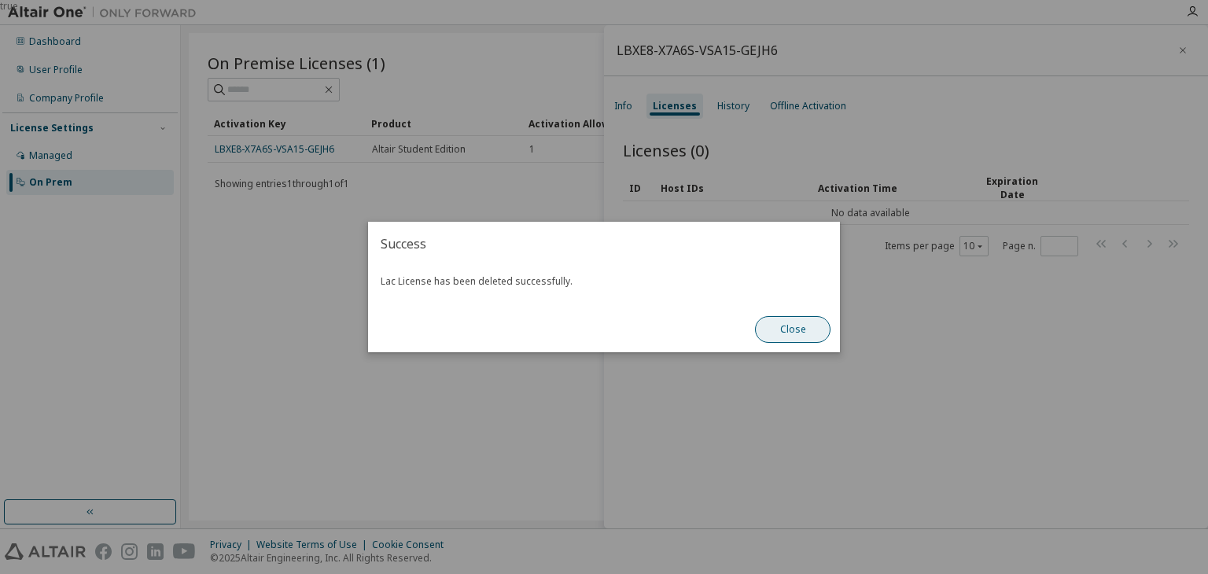
click at [769, 335] on button "Close" at bounding box center [793, 329] width 76 height 27
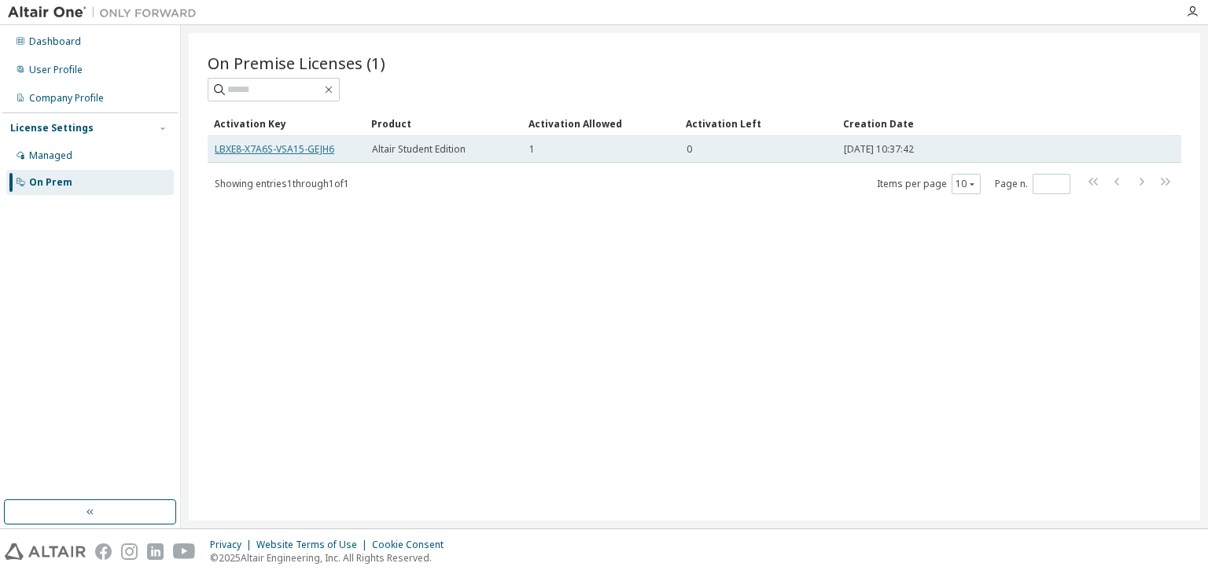
click at [287, 153] on link "LBXE8-X7A6S-VSA15-GEJH6" at bounding box center [275, 148] width 120 height 13
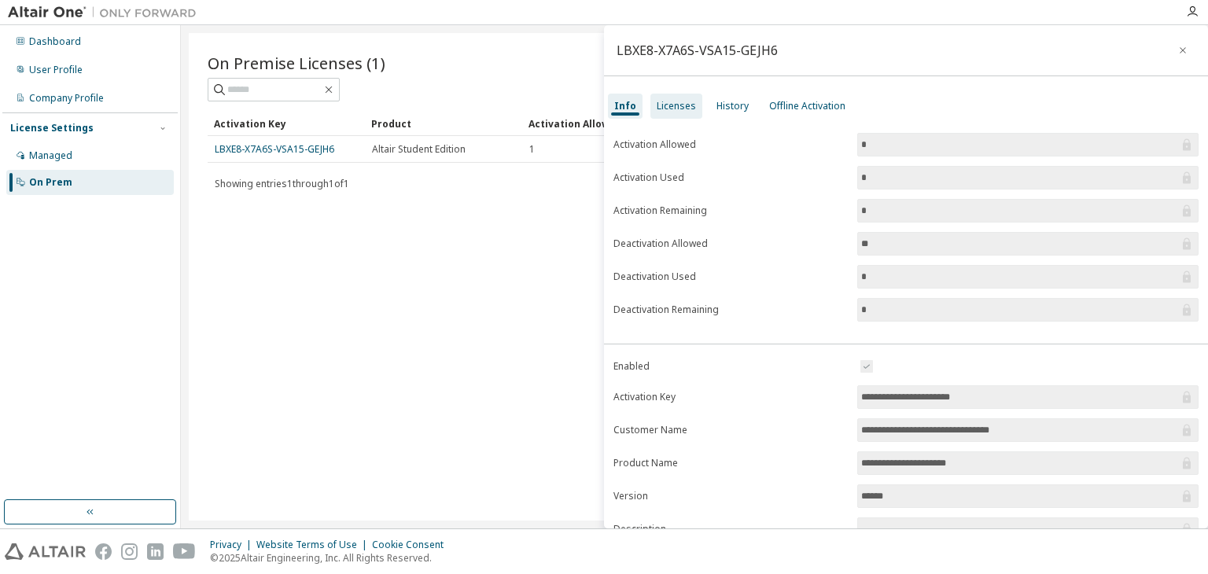
click at [682, 102] on div "Licenses" at bounding box center [676, 106] width 39 height 13
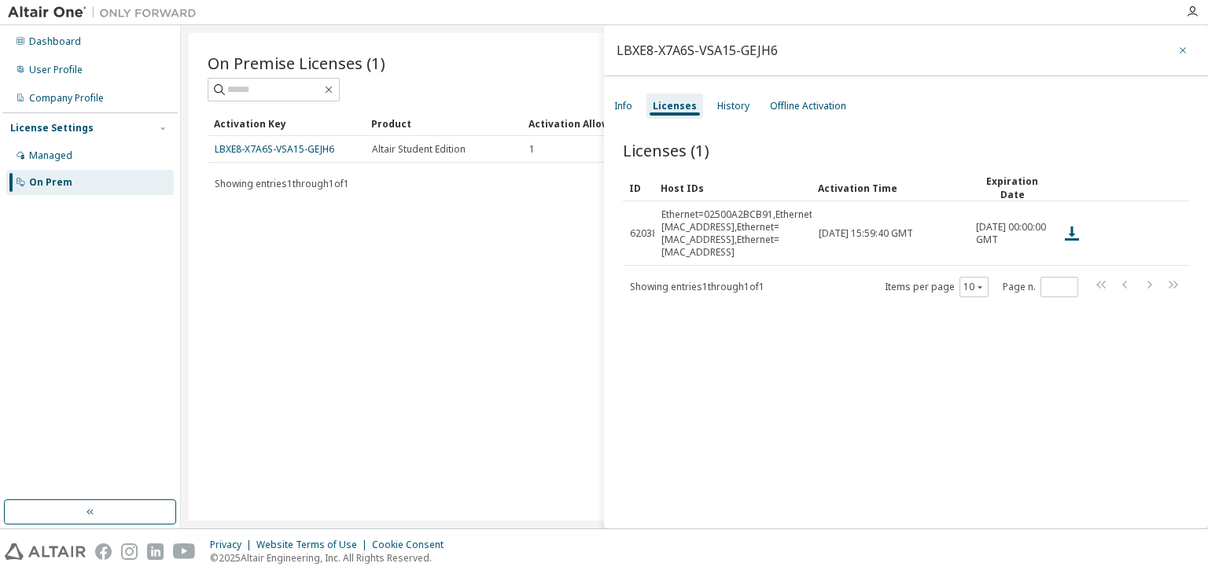
click at [1178, 47] on icon "button" at bounding box center [1183, 50] width 11 height 13
